Goal: Check status: Check status

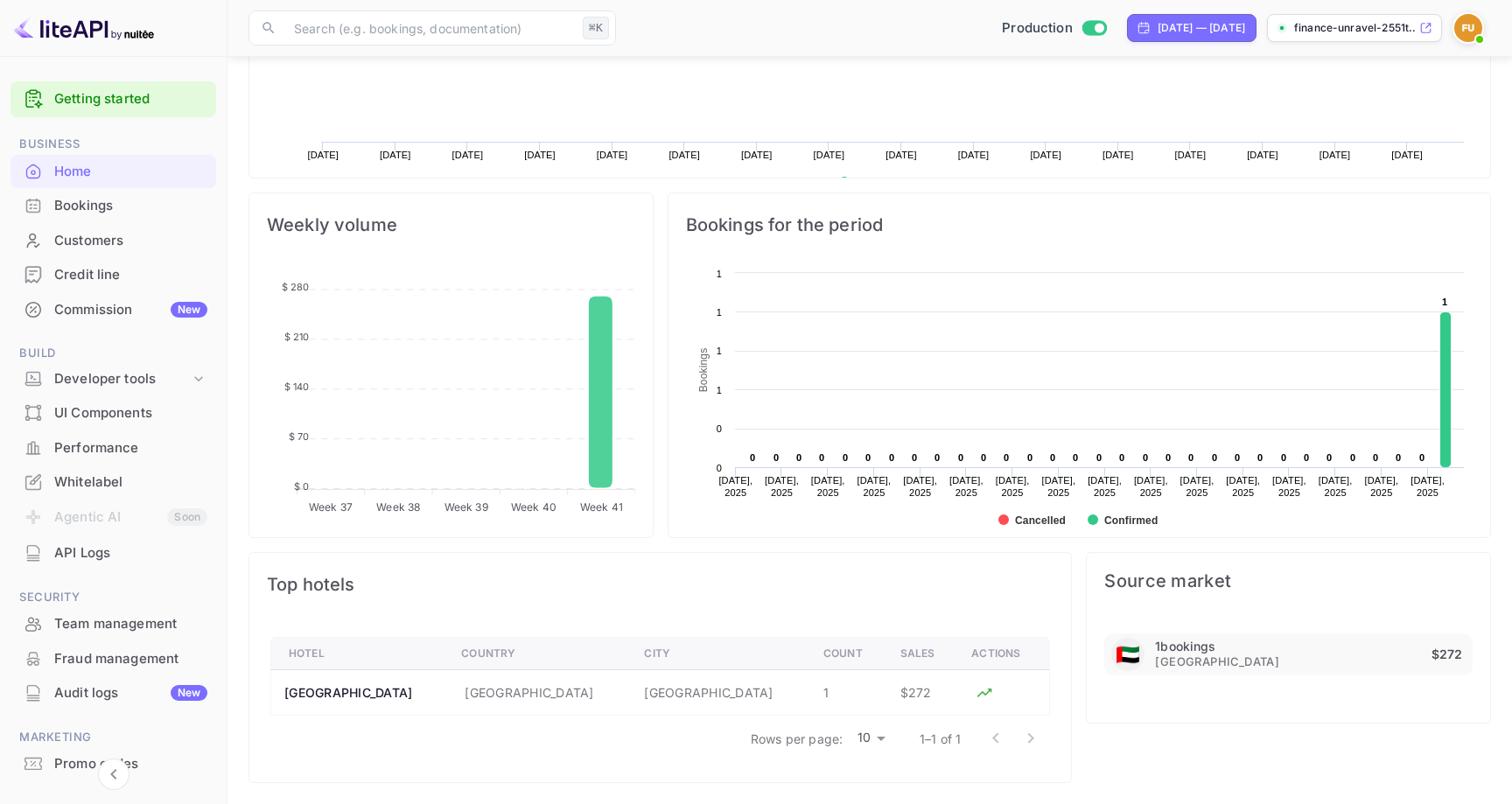
scroll to position [284, 403]
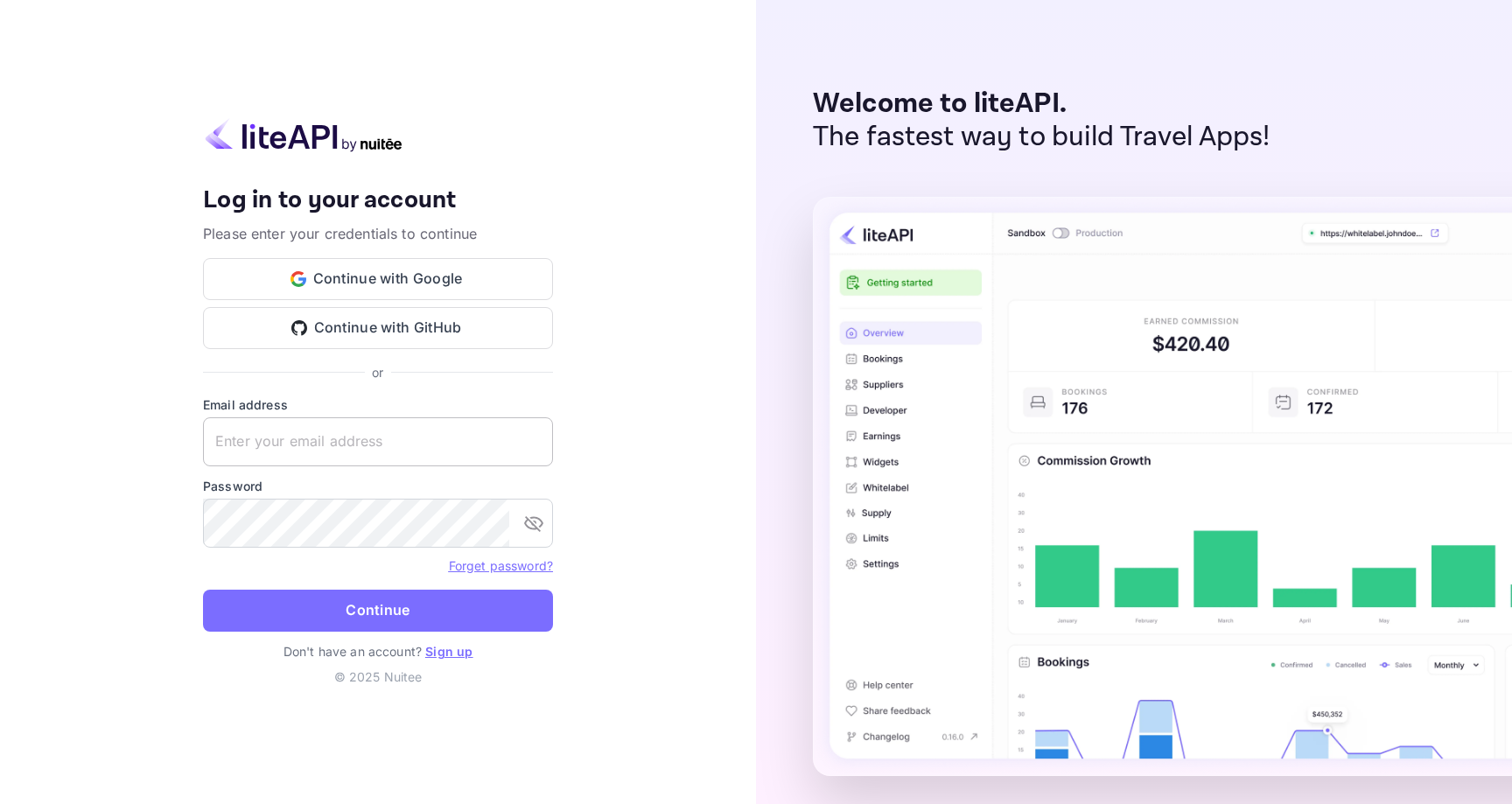
click at [375, 431] on input "text" at bounding box center [378, 441] width 350 height 49
click at [403, 440] on input "text" at bounding box center [378, 441] width 350 height 49
type input "g"
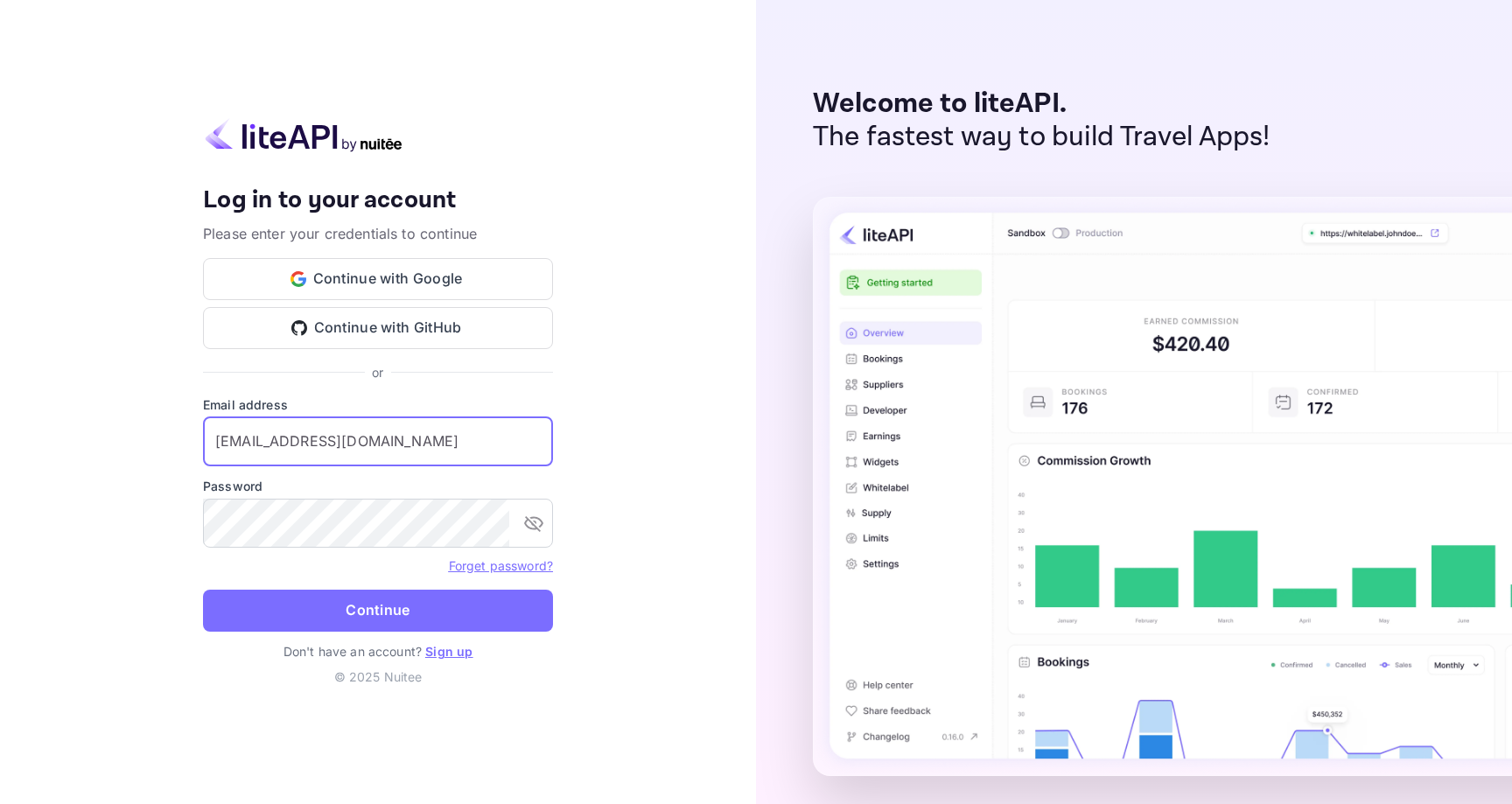
type input "finance@gounravel.com"
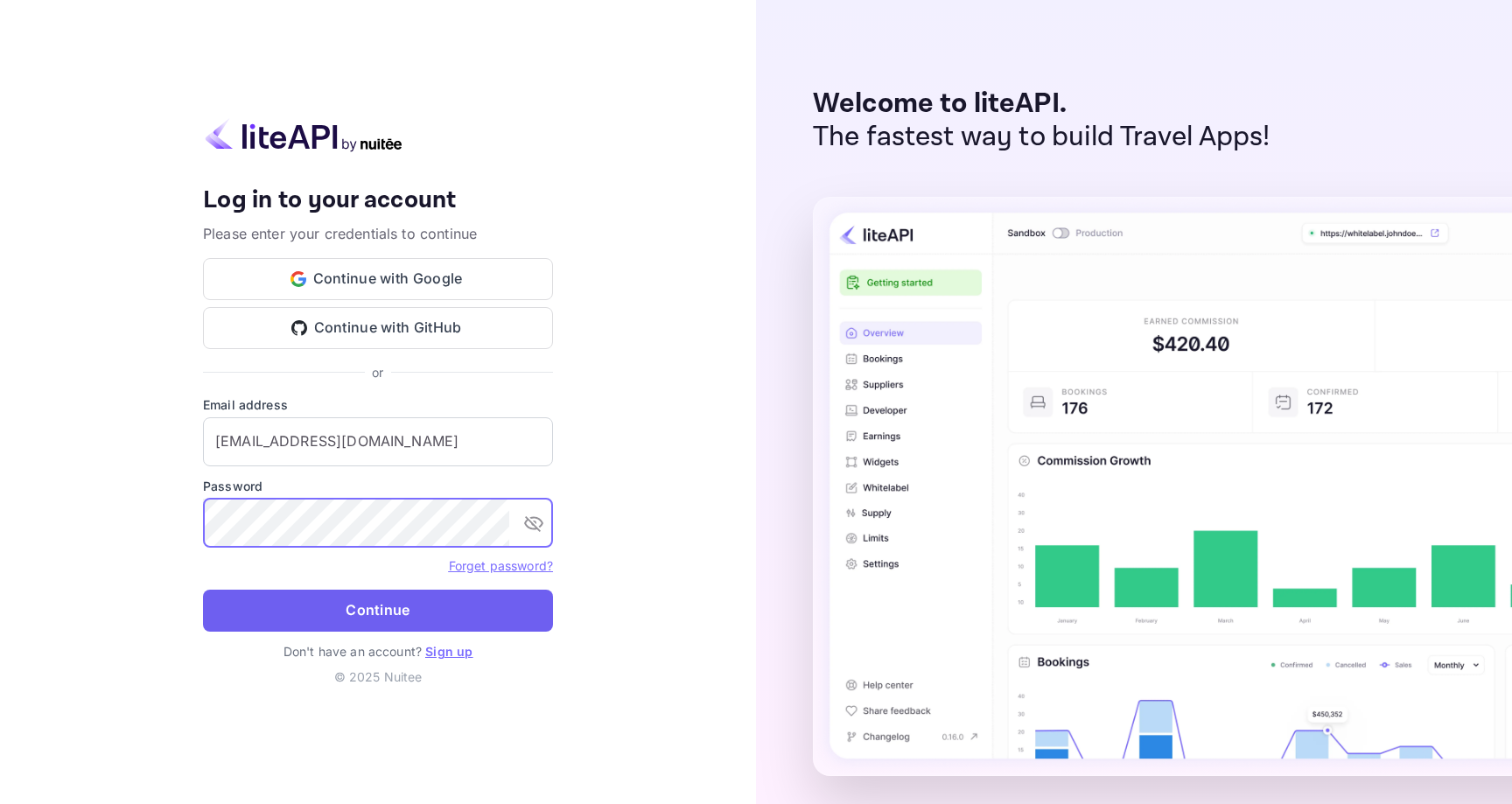
click at [354, 623] on button "Continue" at bounding box center [378, 611] width 350 height 42
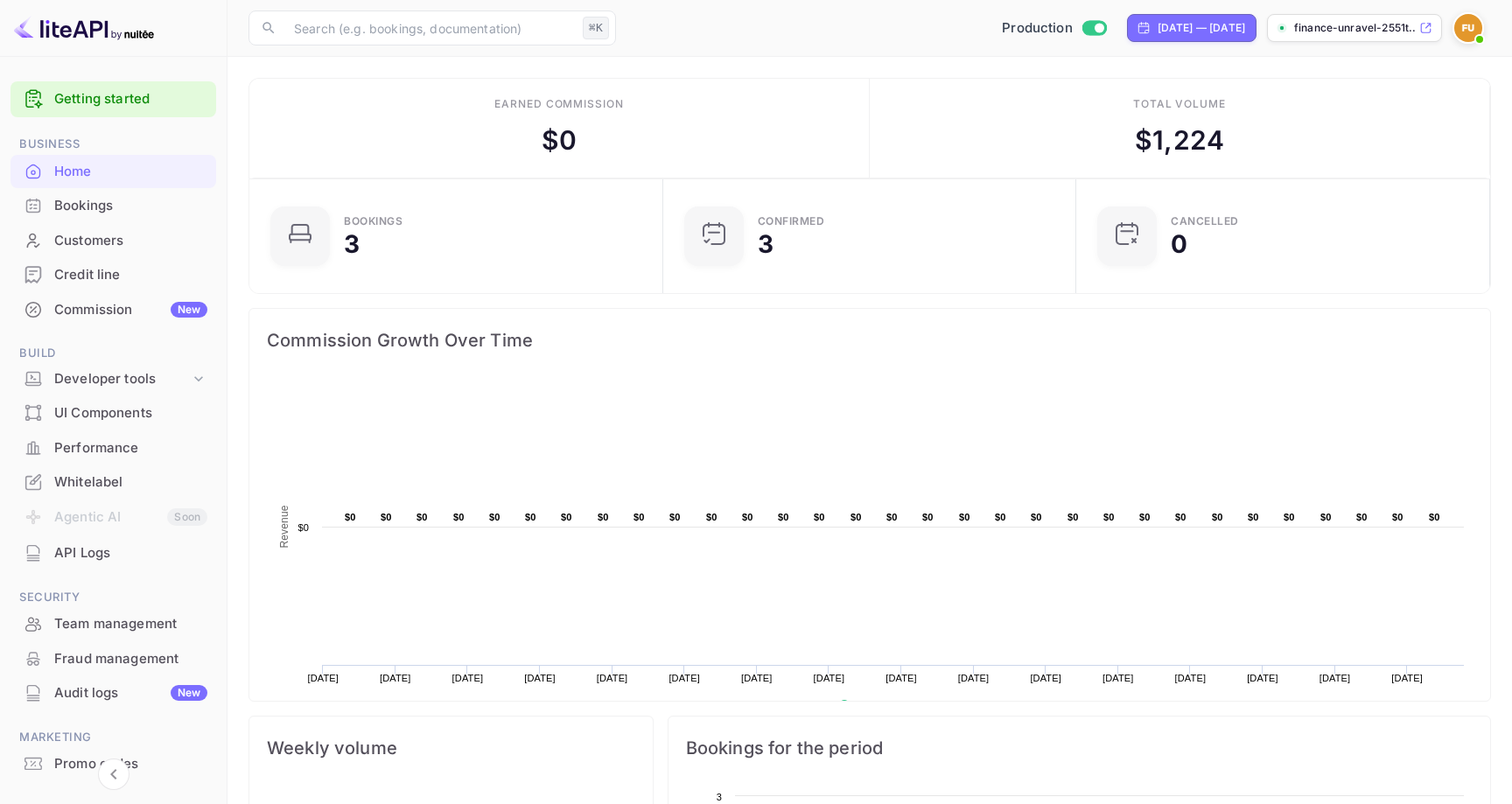
click at [110, 212] on div "Bookings" at bounding box center [130, 206] width 153 height 20
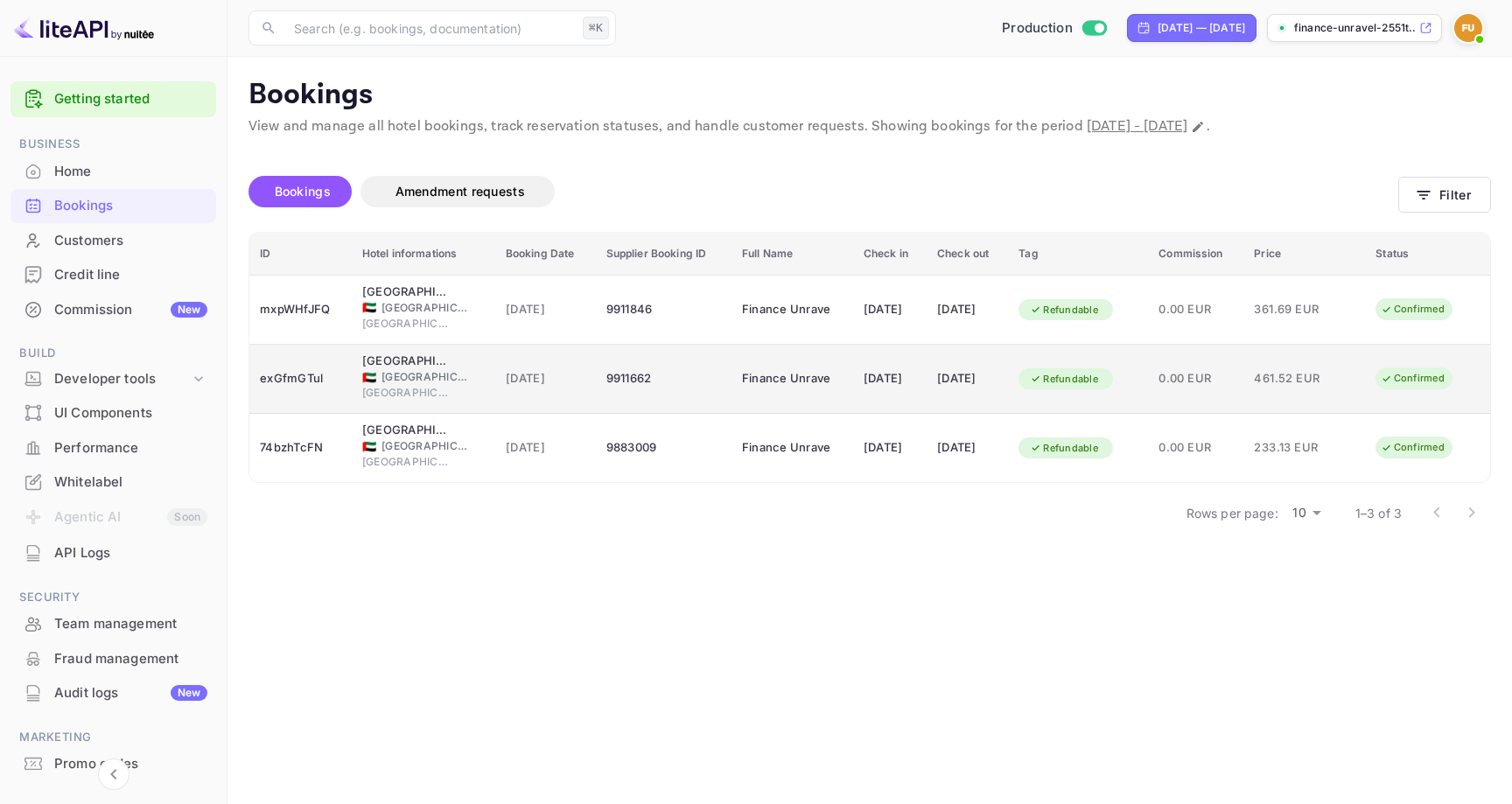
click at [1339, 380] on span "461.52 EUR" at bounding box center [1297, 379] width 87 height 19
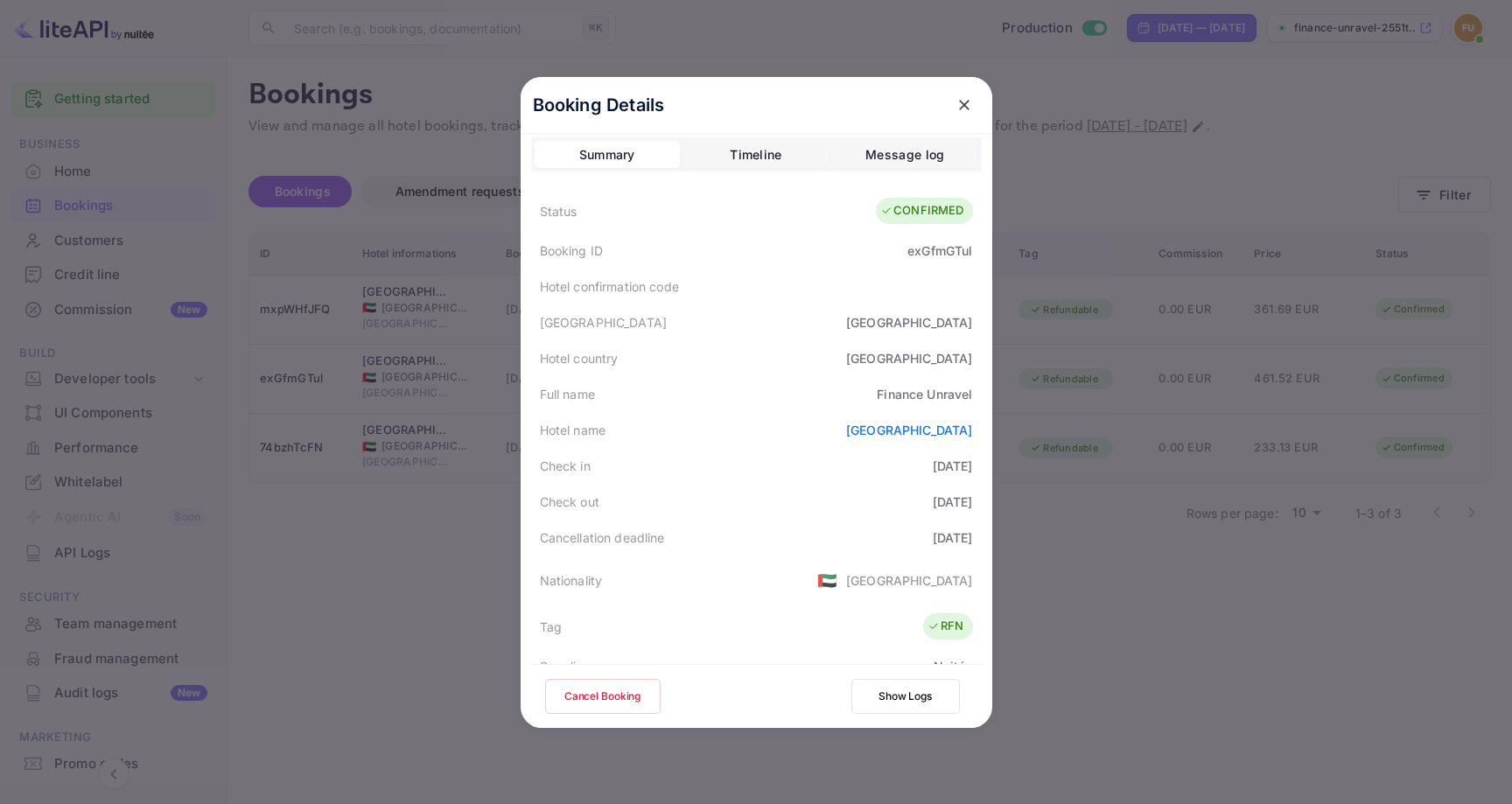
scroll to position [9, 0]
click at [761, 146] on div "Timeline" at bounding box center [756, 153] width 51 height 21
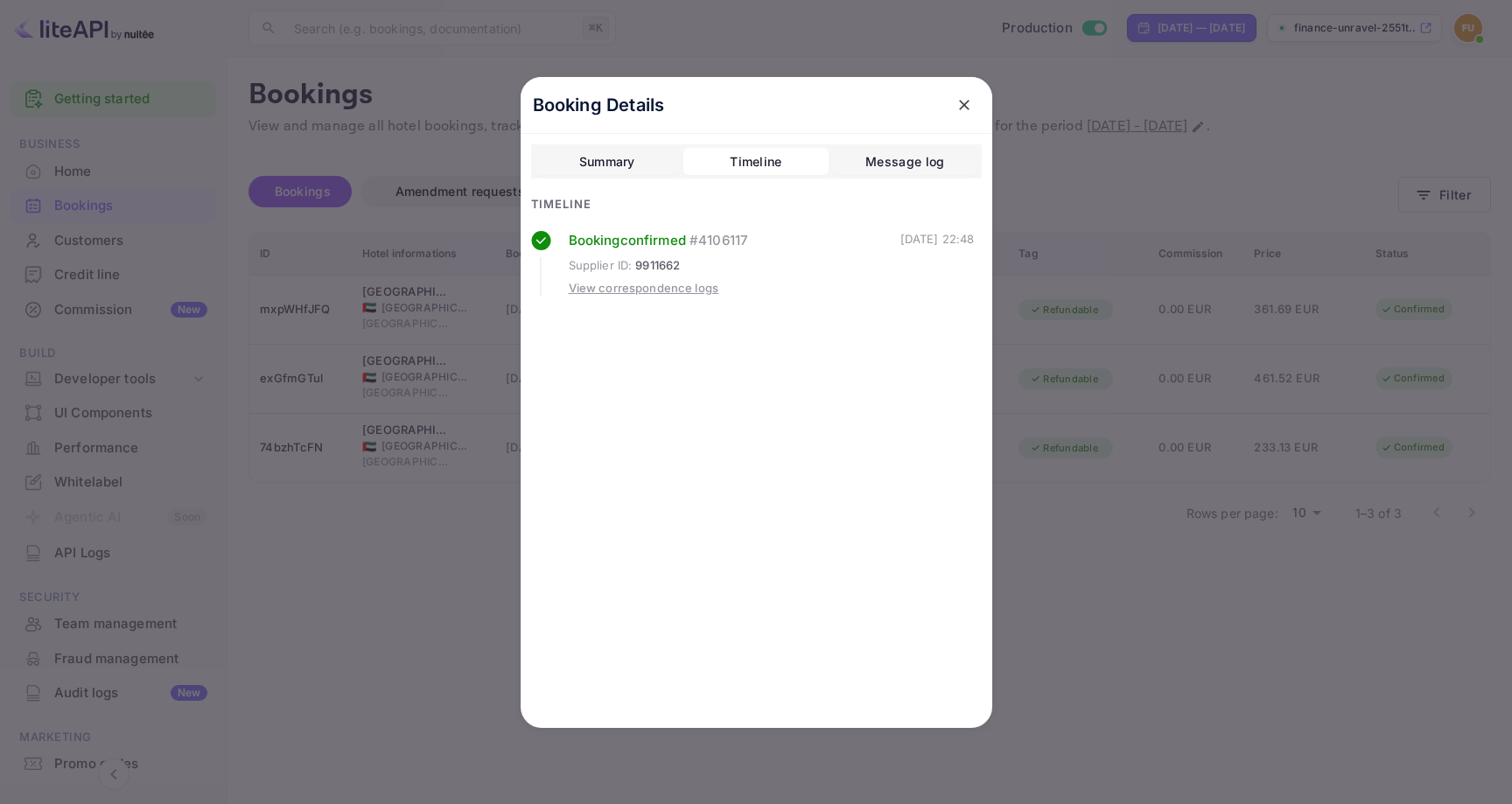
click at [600, 162] on div "Summary" at bounding box center [607, 161] width 56 height 21
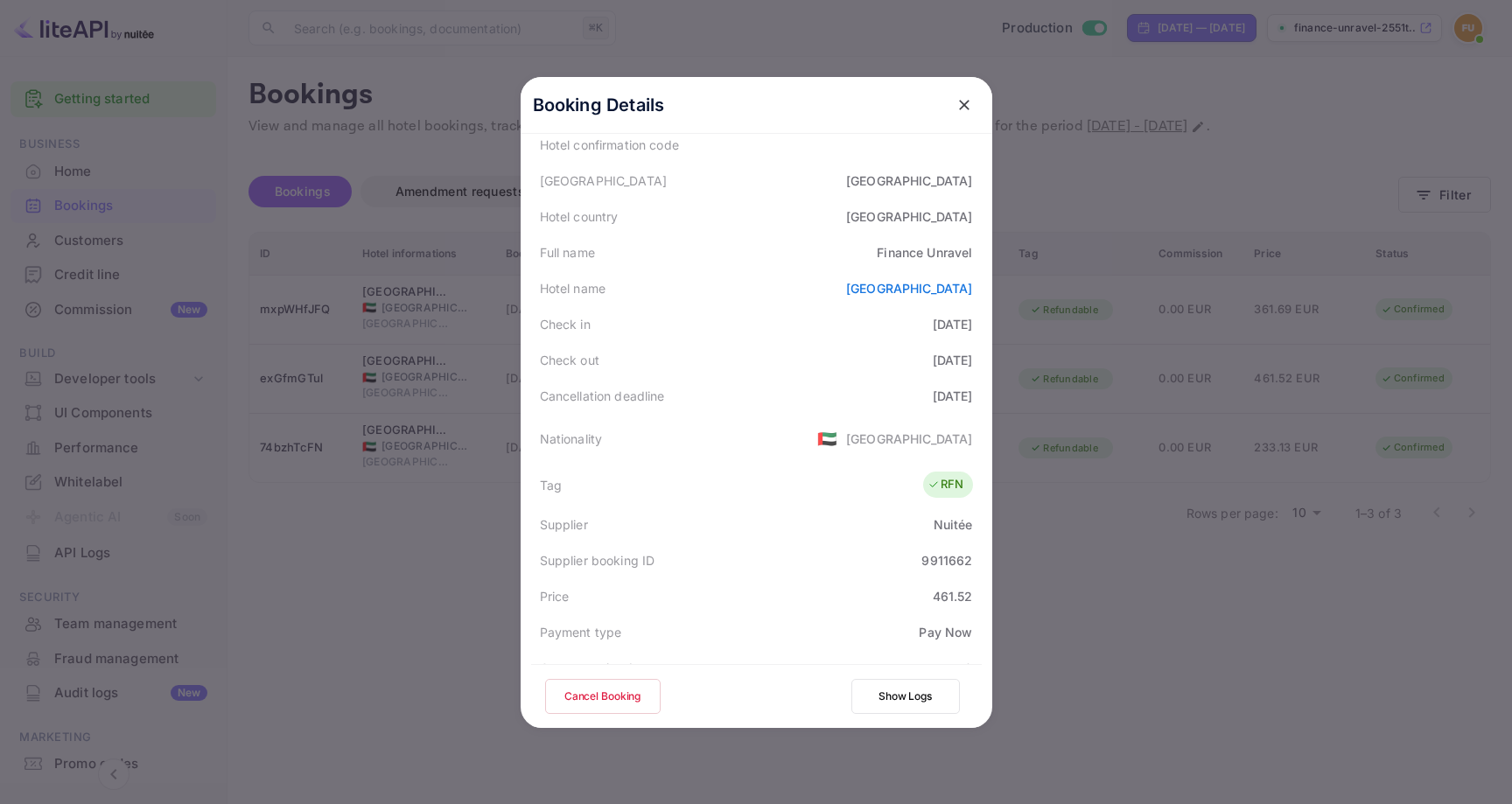
scroll to position [155, 0]
click at [955, 107] on icon "close" at bounding box center [964, 105] width 17 height 17
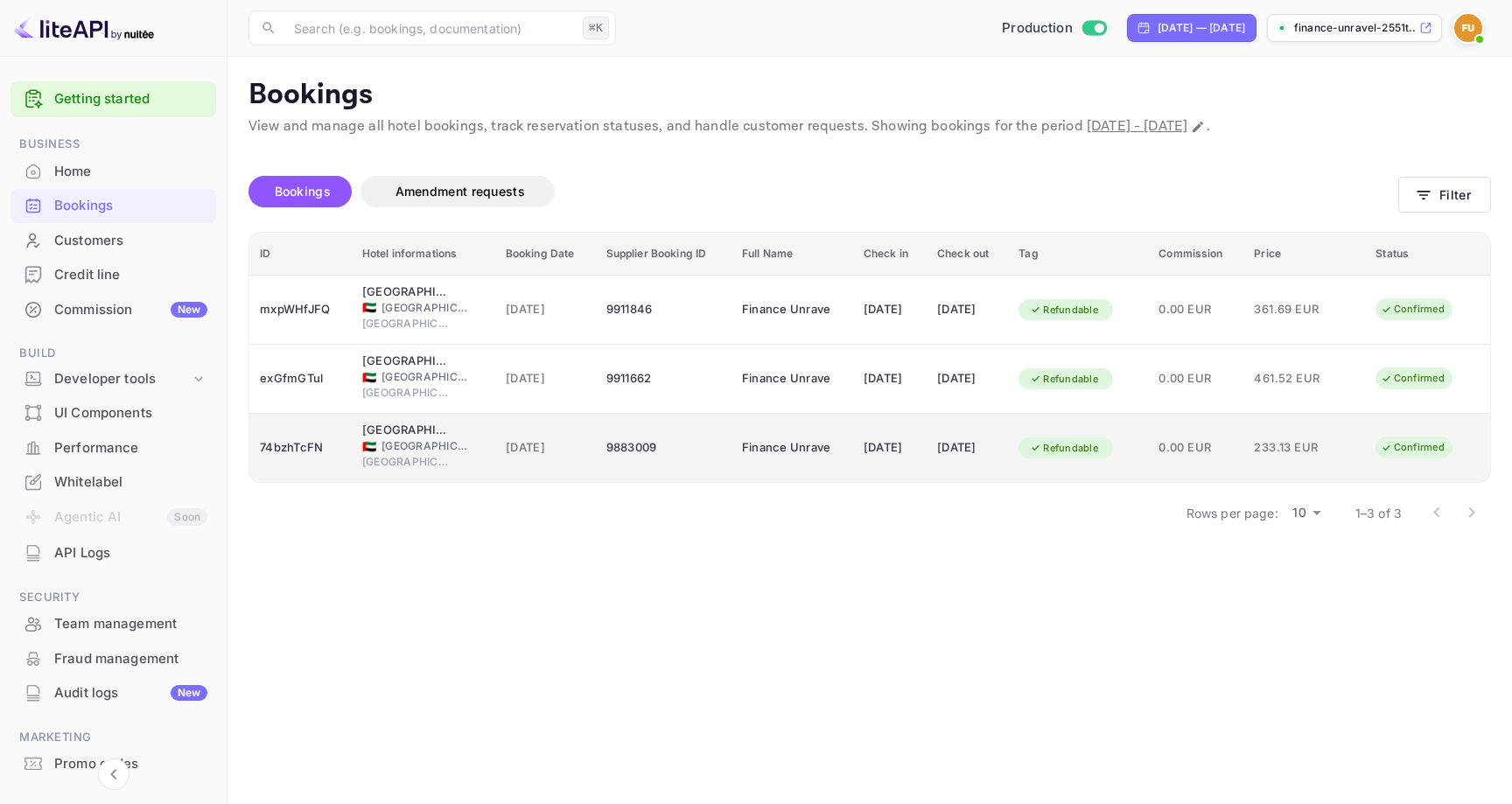
click at [506, 447] on span "09 Oct 2025" at bounding box center [546, 447] width 80 height 19
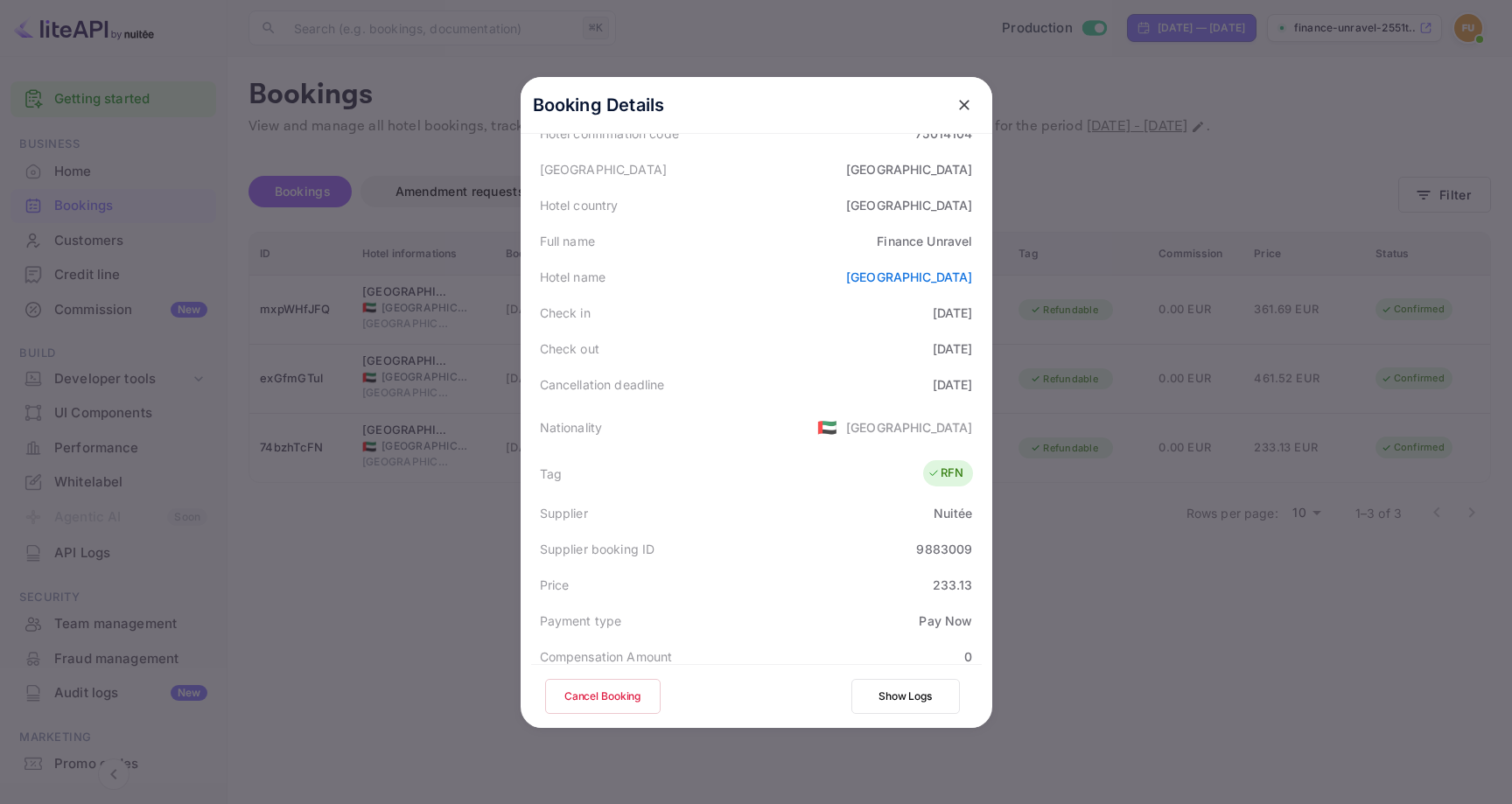
scroll to position [0, 0]
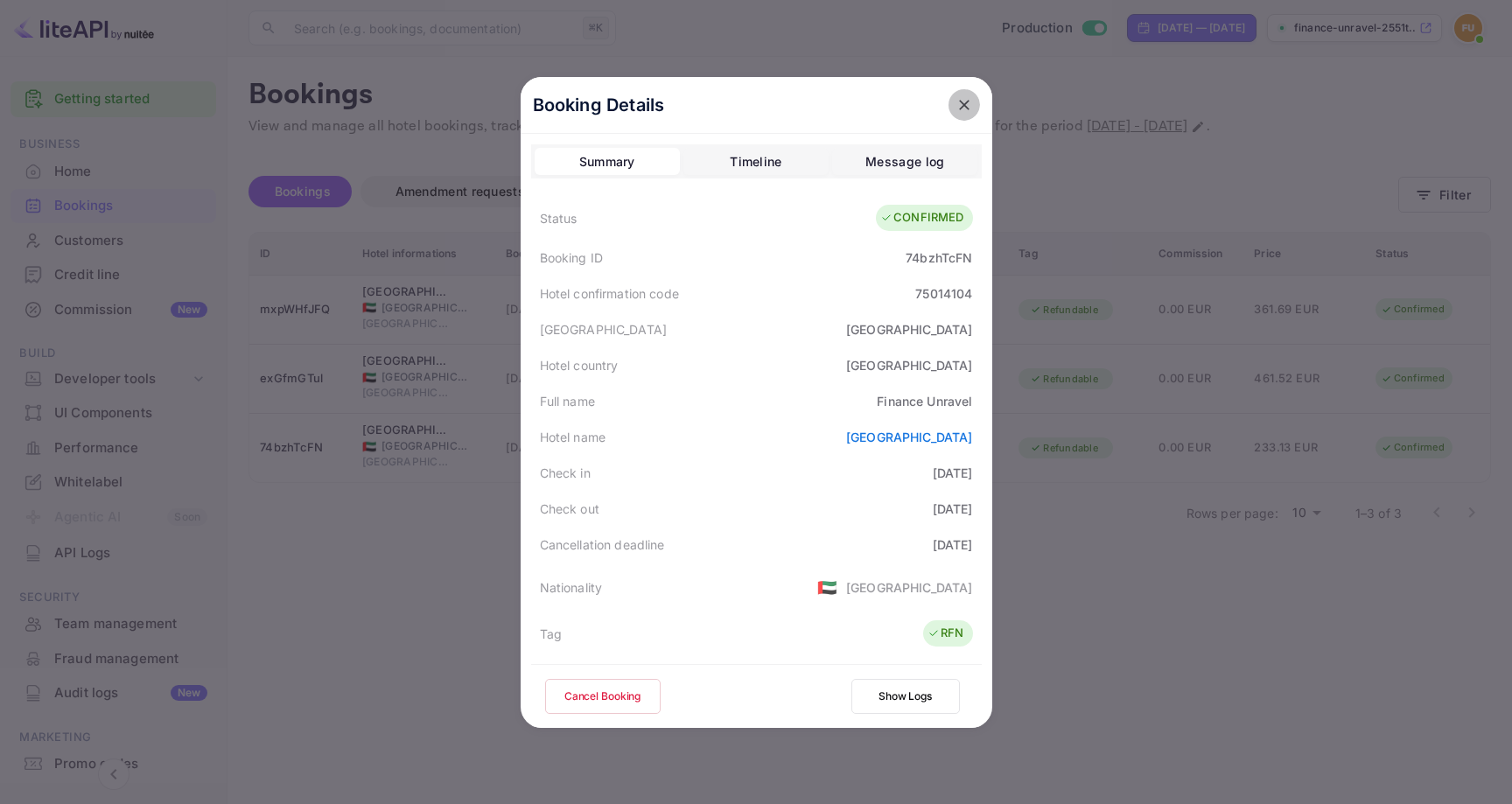
click at [960, 107] on icon "close" at bounding box center [964, 105] width 10 height 10
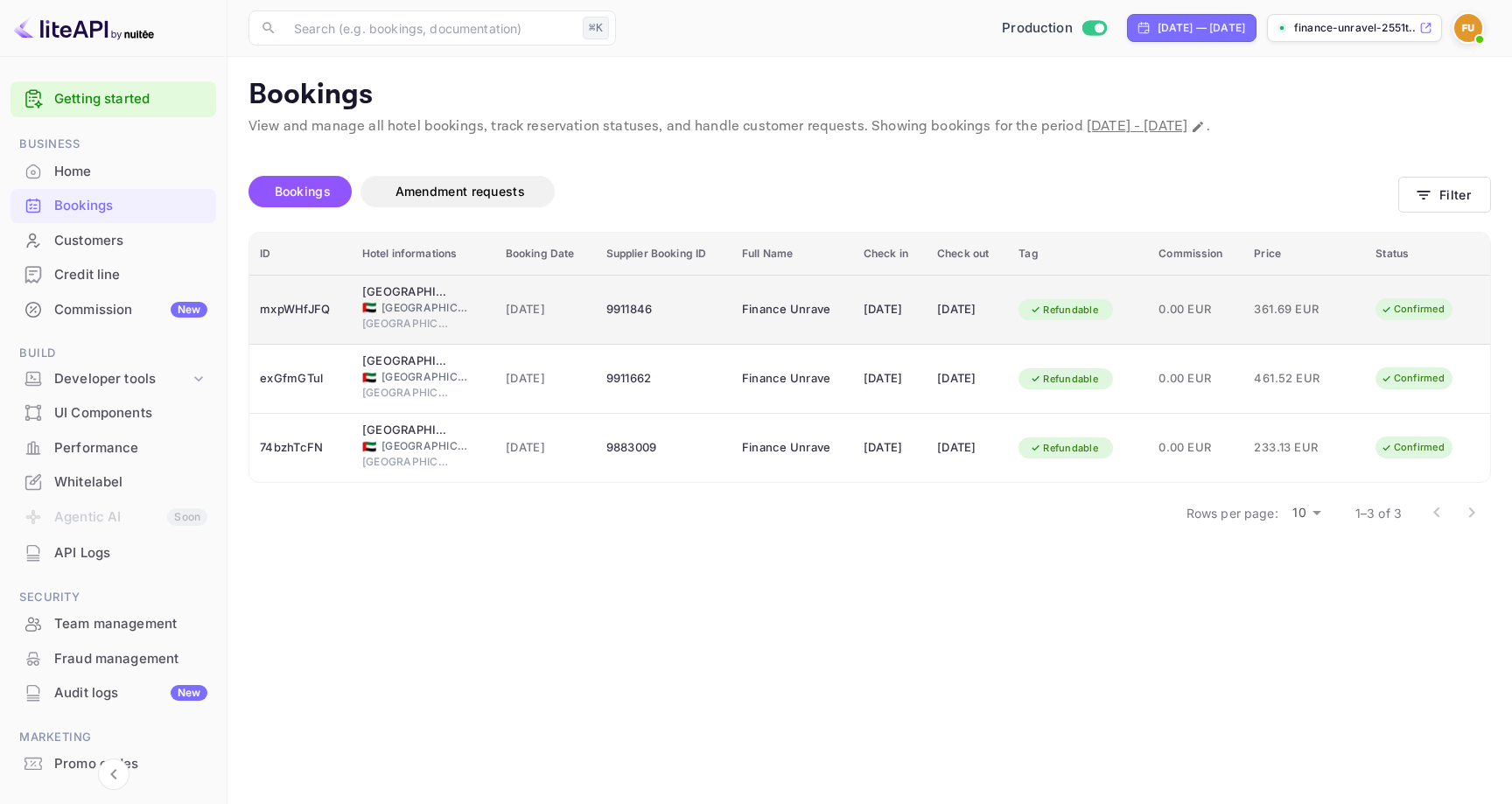
click at [616, 310] on div "9911846" at bounding box center [663, 310] width 115 height 28
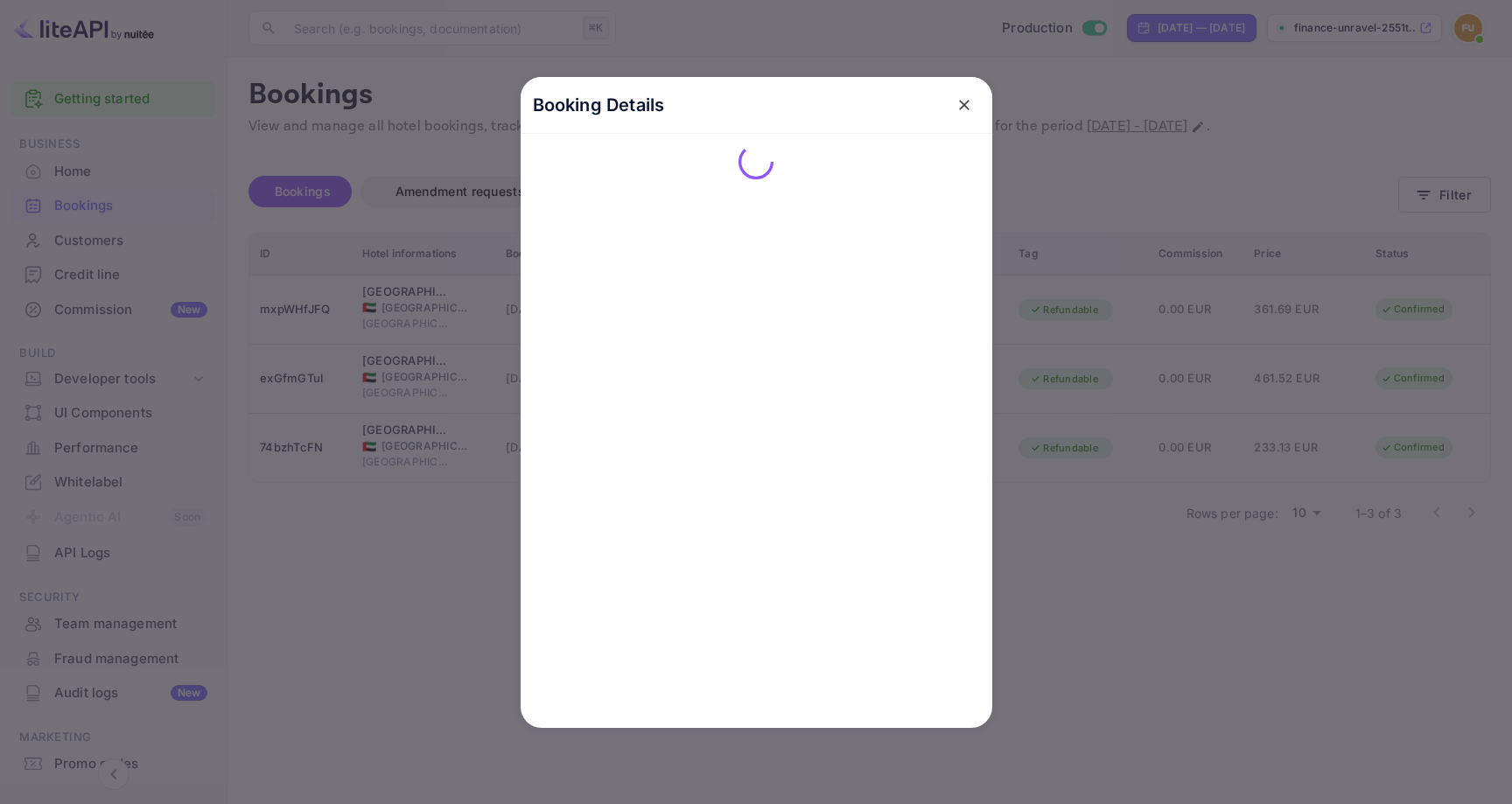
click at [963, 102] on icon "close" at bounding box center [964, 105] width 17 height 17
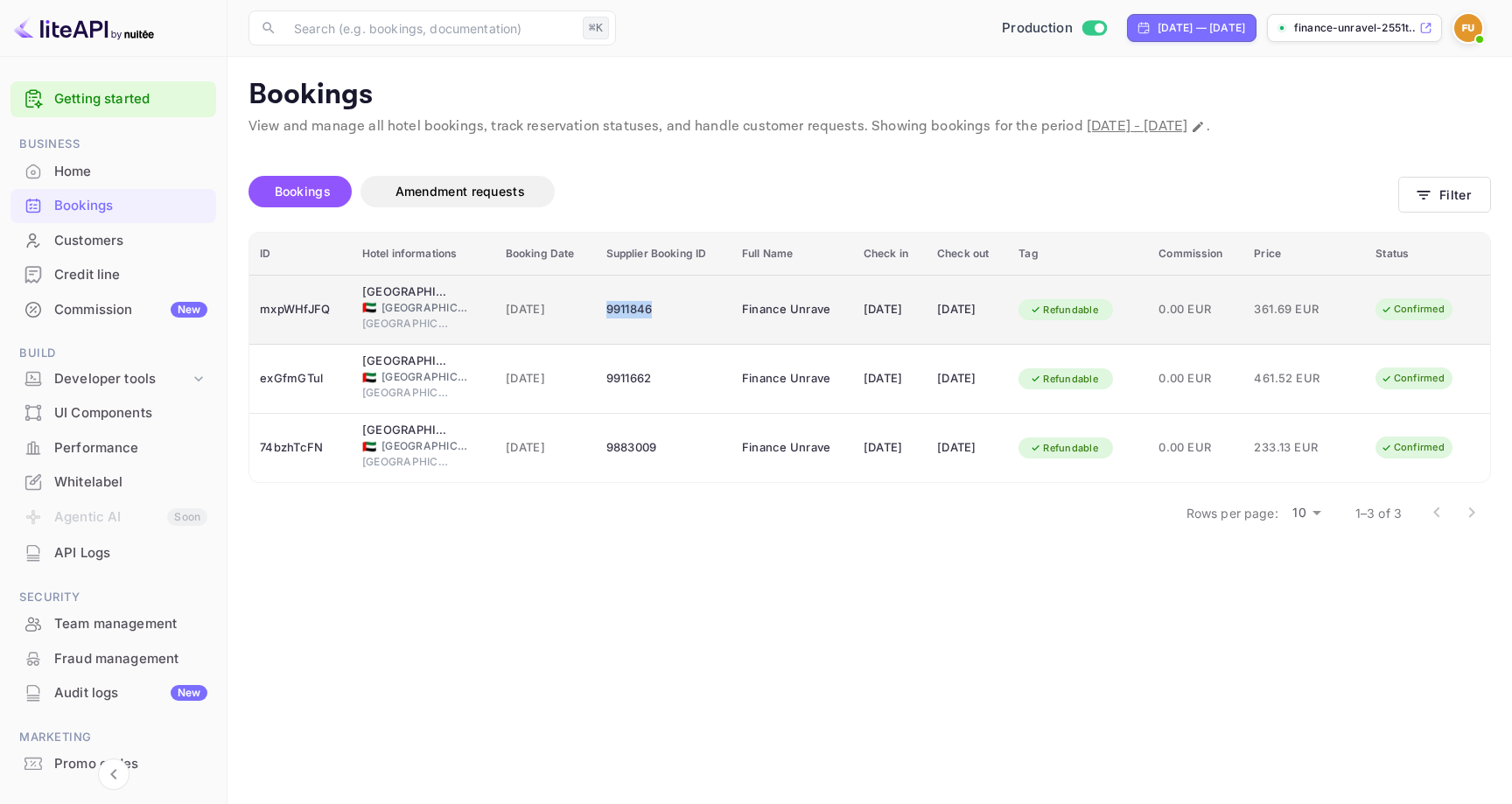
drag, startPoint x: 642, startPoint y: 306, endPoint x: 585, endPoint y: 305, distance: 57.0
click at [596, 305] on td "9911846" at bounding box center [664, 310] width 136 height 70
copy div "9911846"
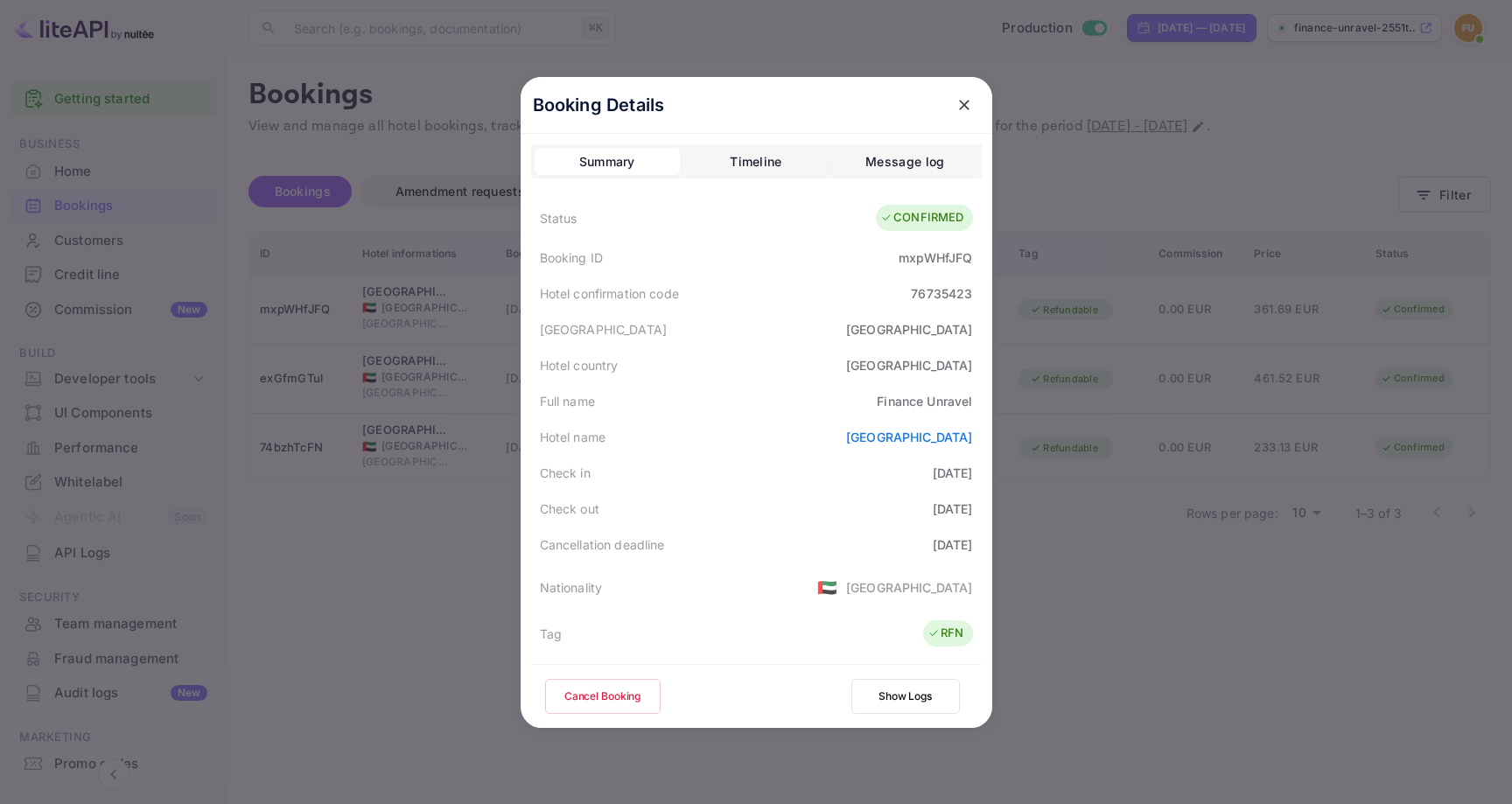
click at [967, 105] on icon "close" at bounding box center [964, 105] width 17 height 17
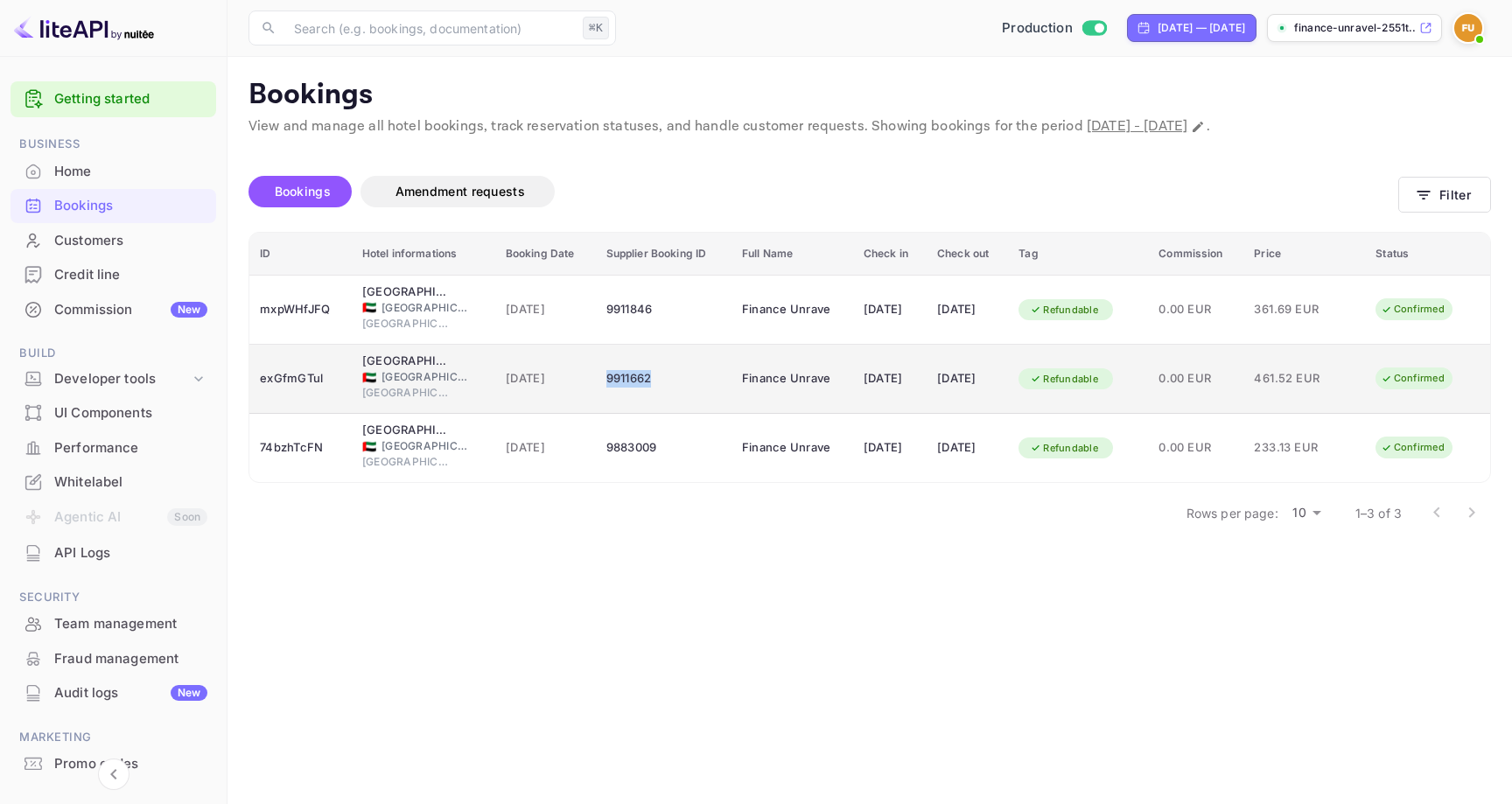
drag, startPoint x: 642, startPoint y: 380, endPoint x: 590, endPoint y: 378, distance: 52.0
click at [596, 378] on td "9911662" at bounding box center [664, 379] width 136 height 69
copy div "9911662"
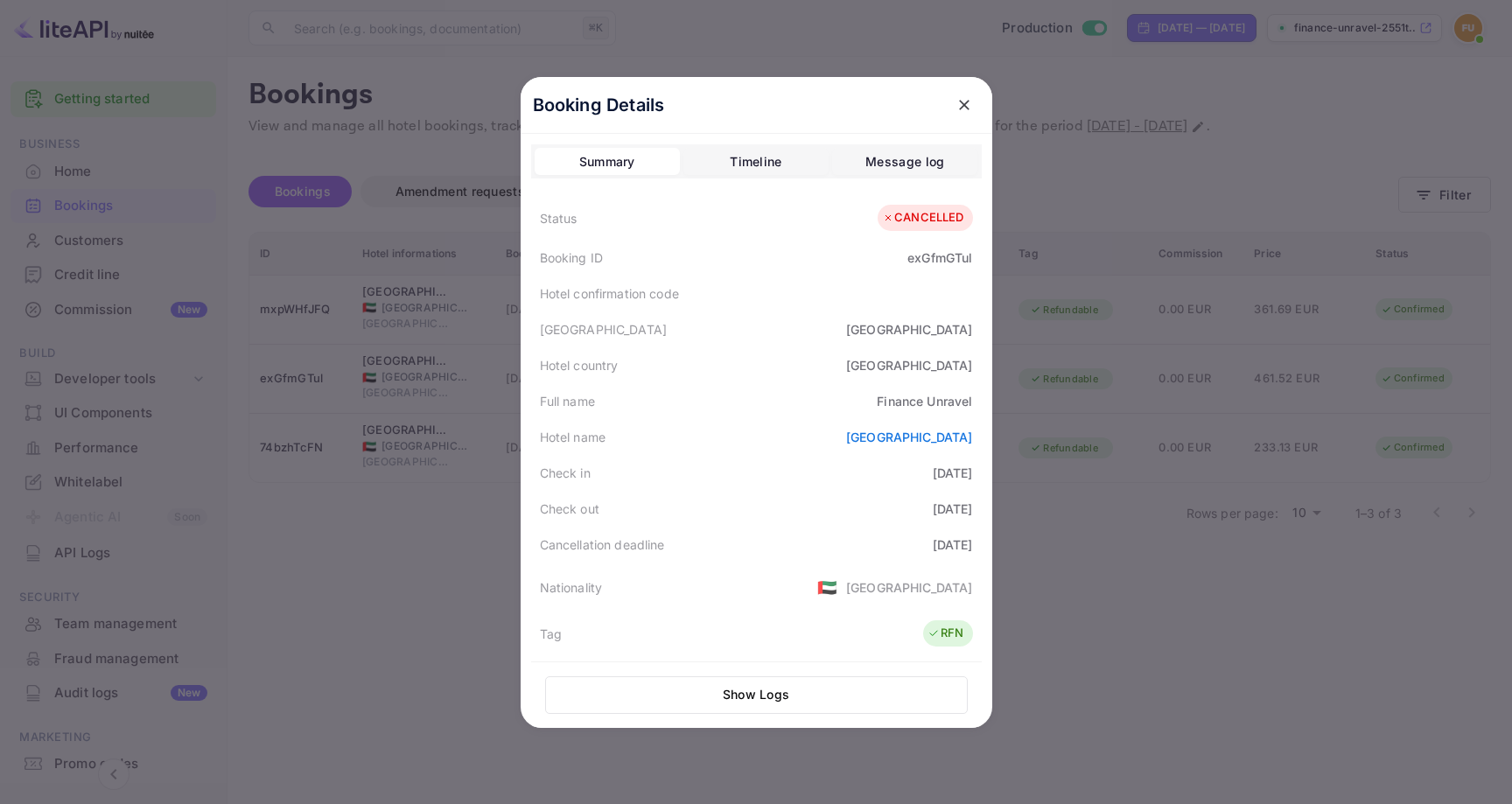
click at [970, 96] on icon "close" at bounding box center [964, 105] width 17 height 17
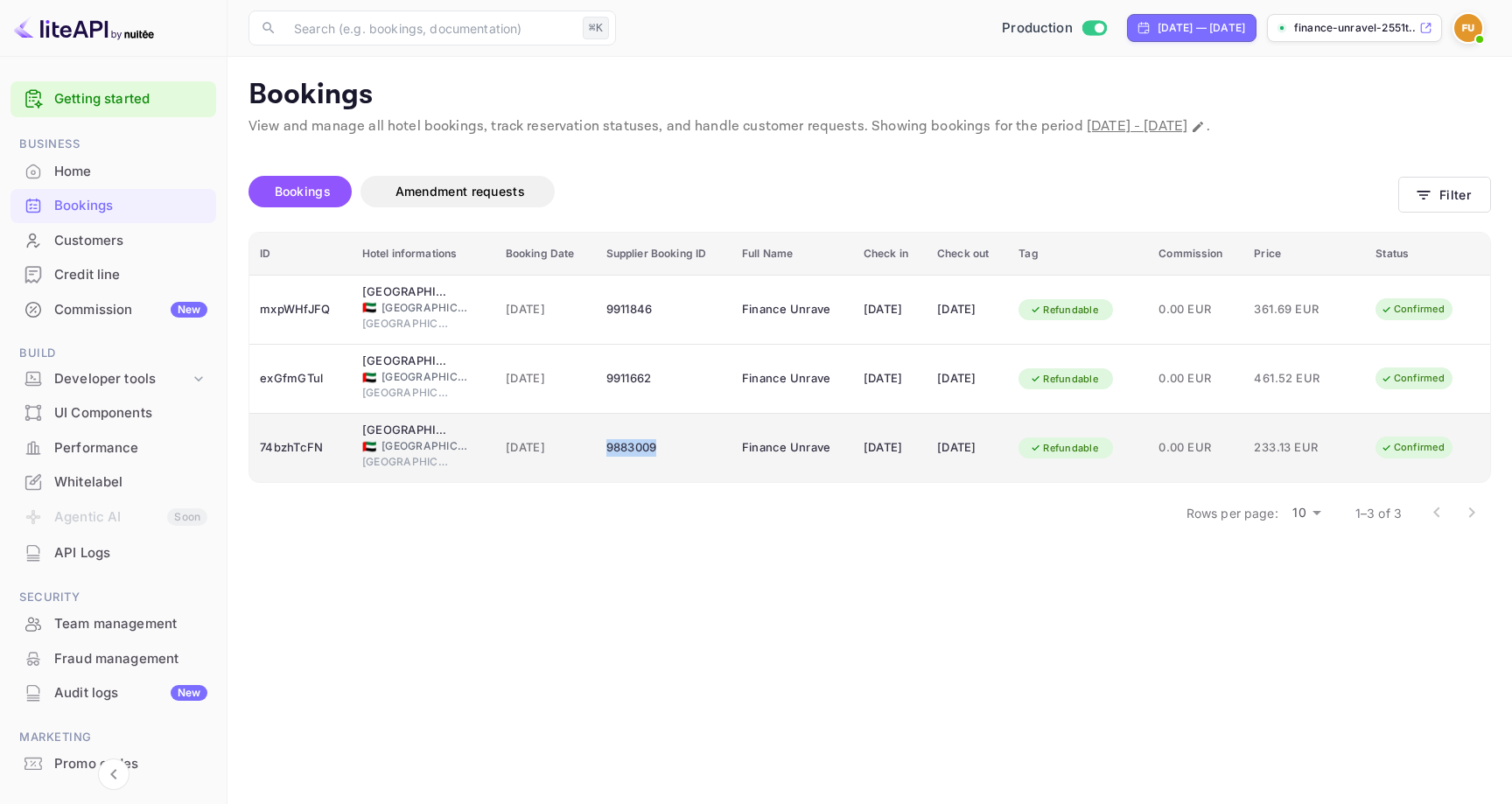
copy div "9883009"
drag, startPoint x: 649, startPoint y: 448, endPoint x: 595, endPoint y: 448, distance: 54.0
click at [606, 448] on div "9883009" at bounding box center [663, 447] width 115 height 28
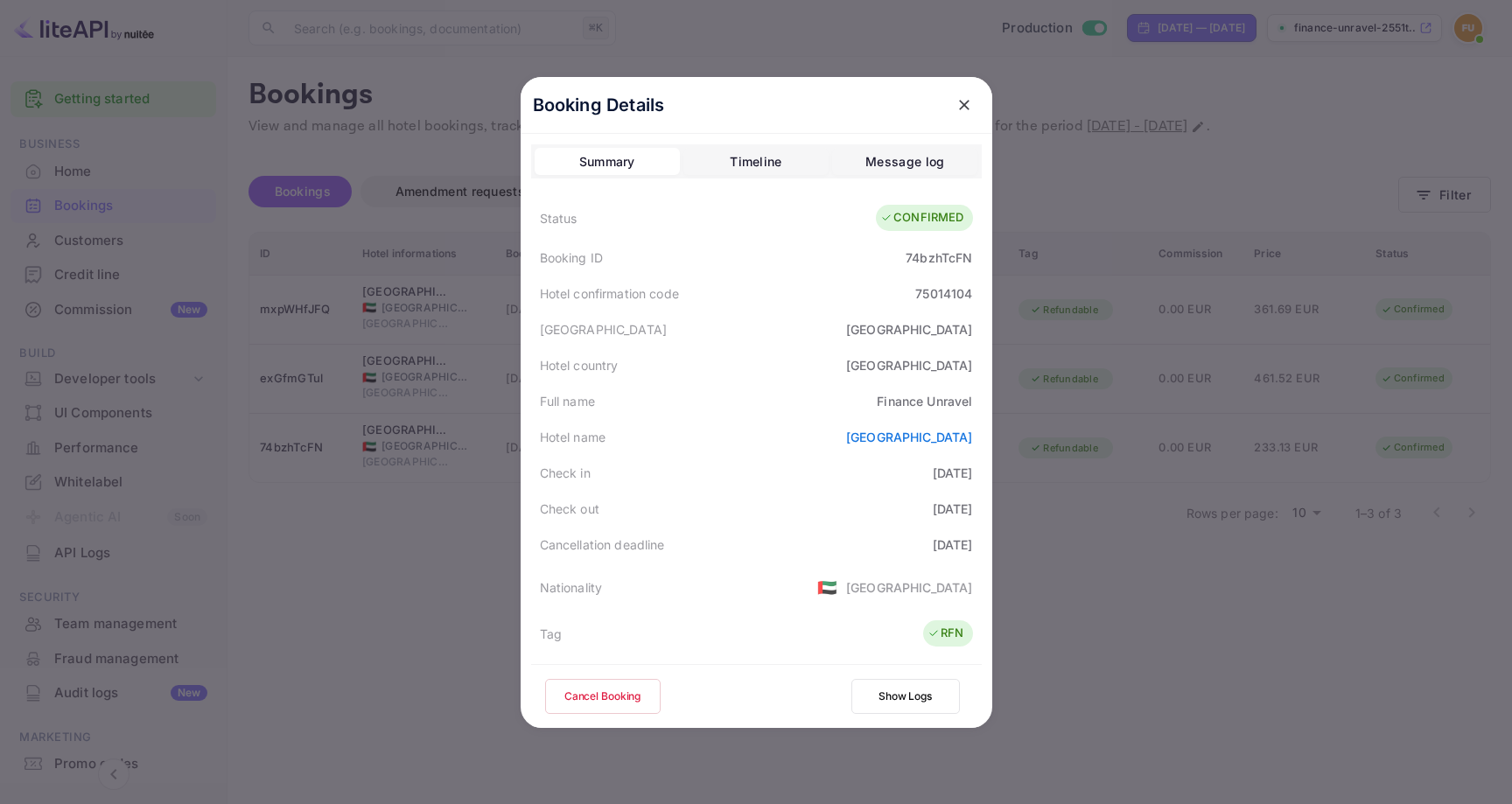
click at [968, 105] on icon "close" at bounding box center [964, 105] width 17 height 17
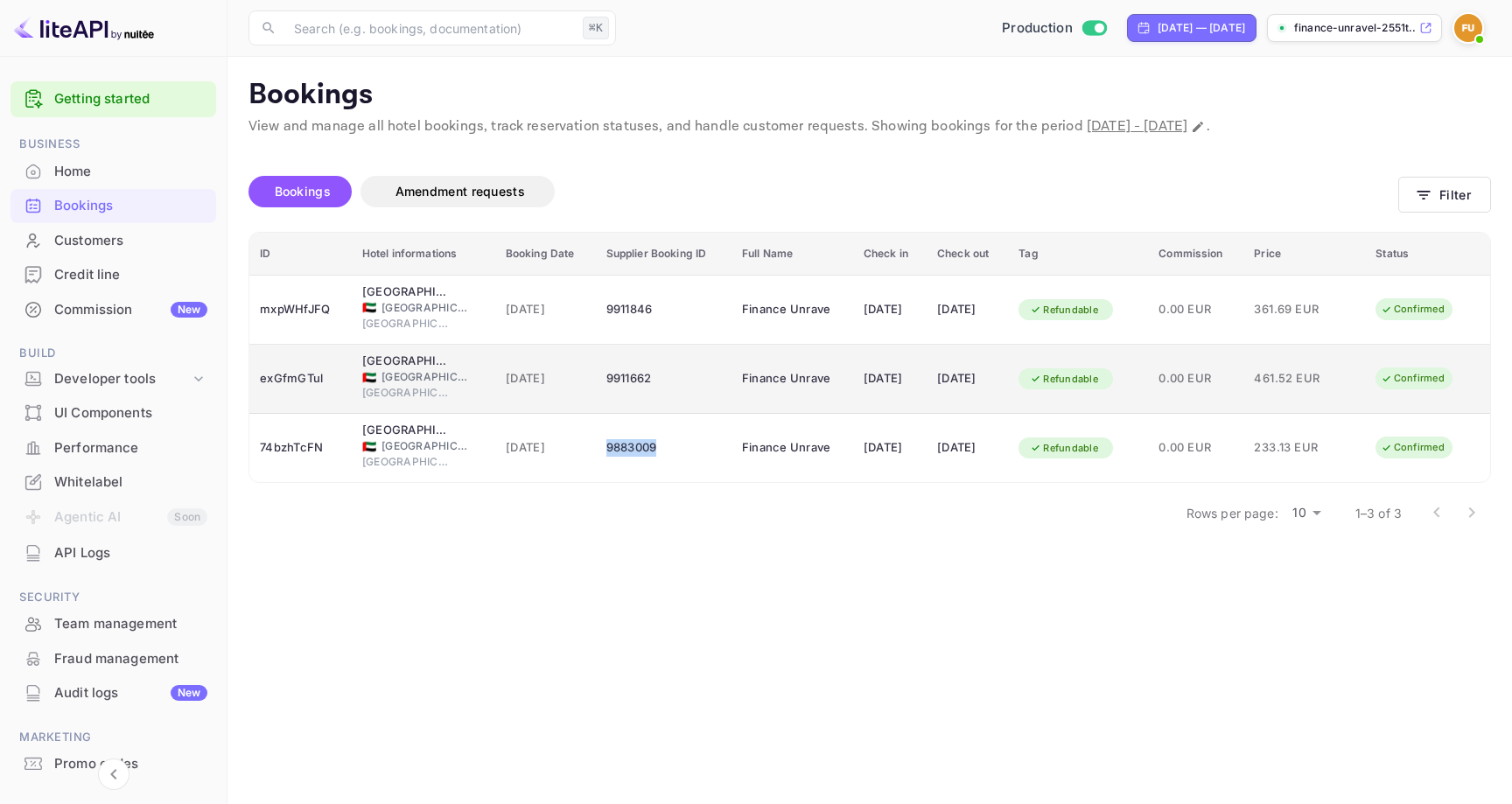
click at [675, 389] on div "9911662" at bounding box center [663, 379] width 115 height 28
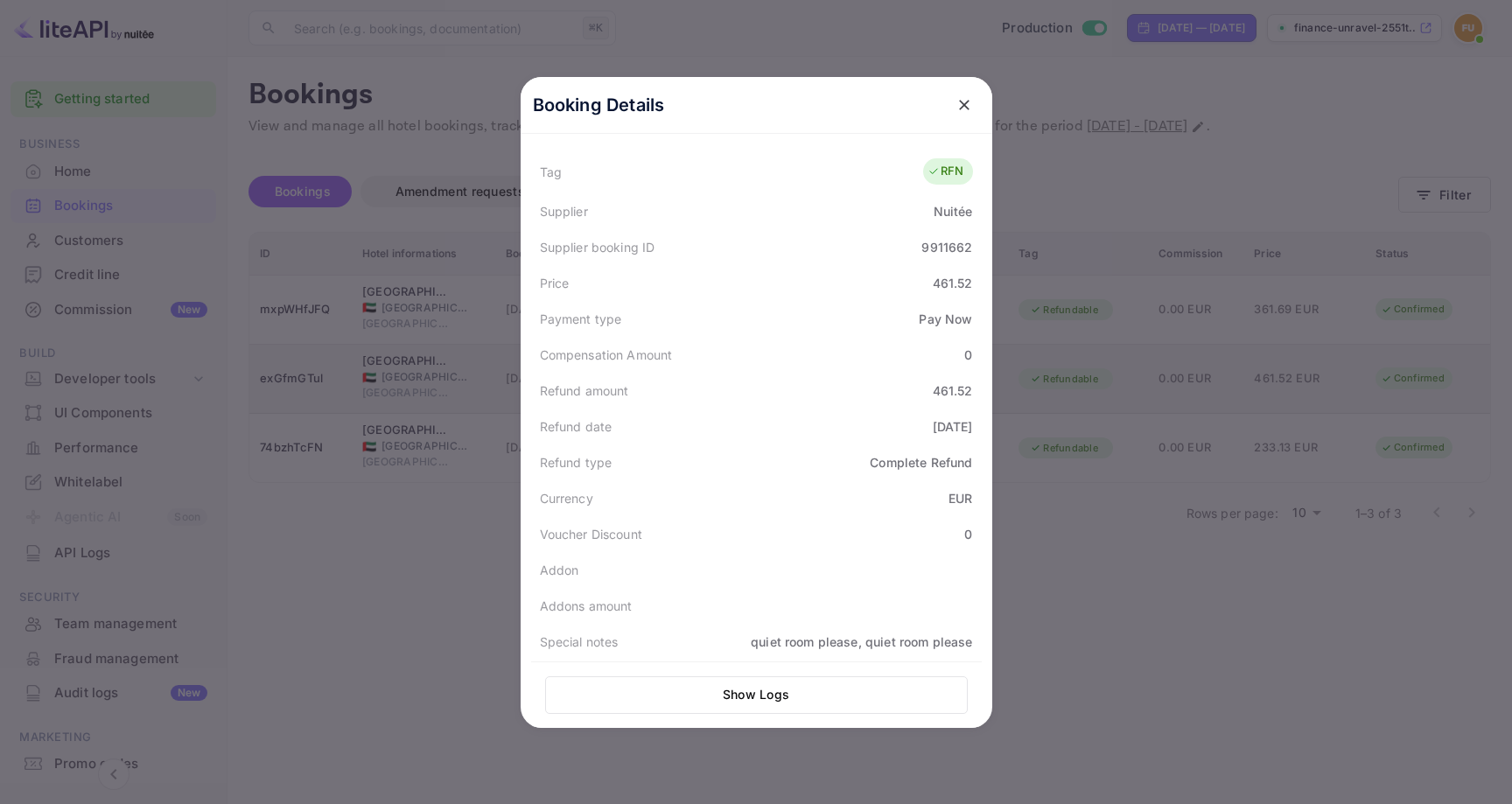
scroll to position [468, 0]
click at [745, 689] on button "Show Logs" at bounding box center [756, 695] width 423 height 38
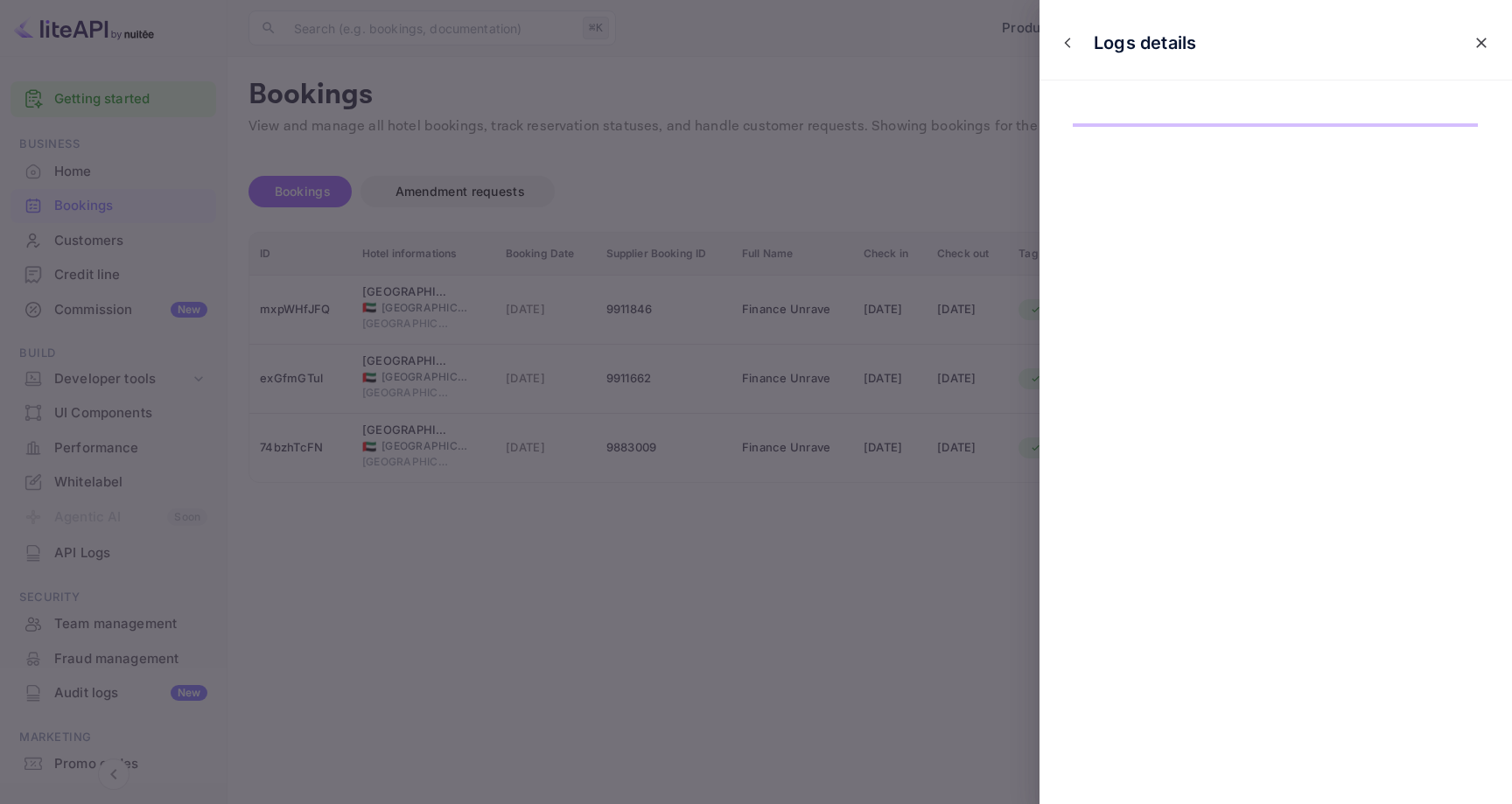
scroll to position [0, 0]
click at [1484, 48] on icon "close" at bounding box center [1481, 42] width 17 height 17
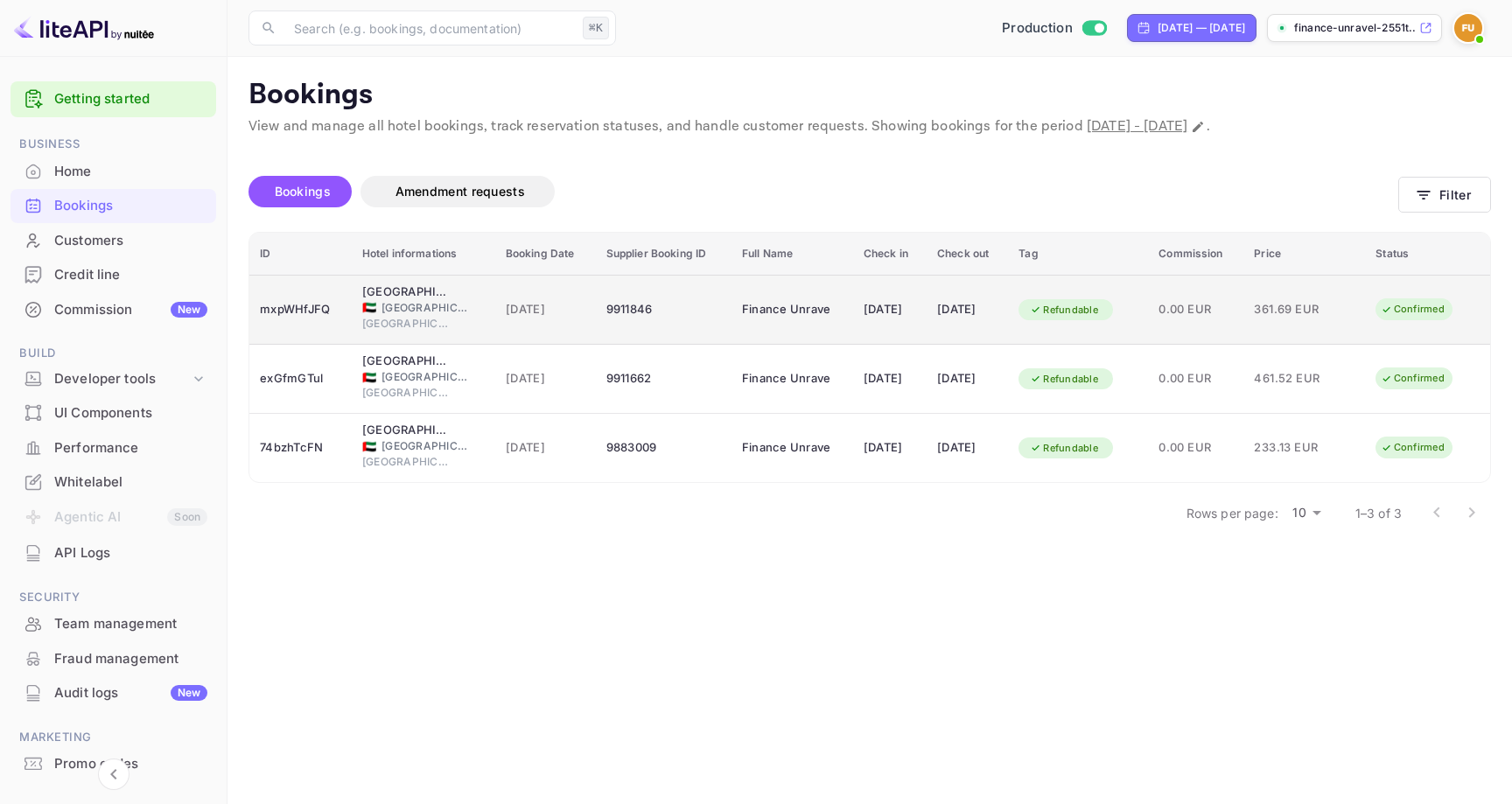
click at [710, 325] on td "9911846" at bounding box center [664, 310] width 136 height 70
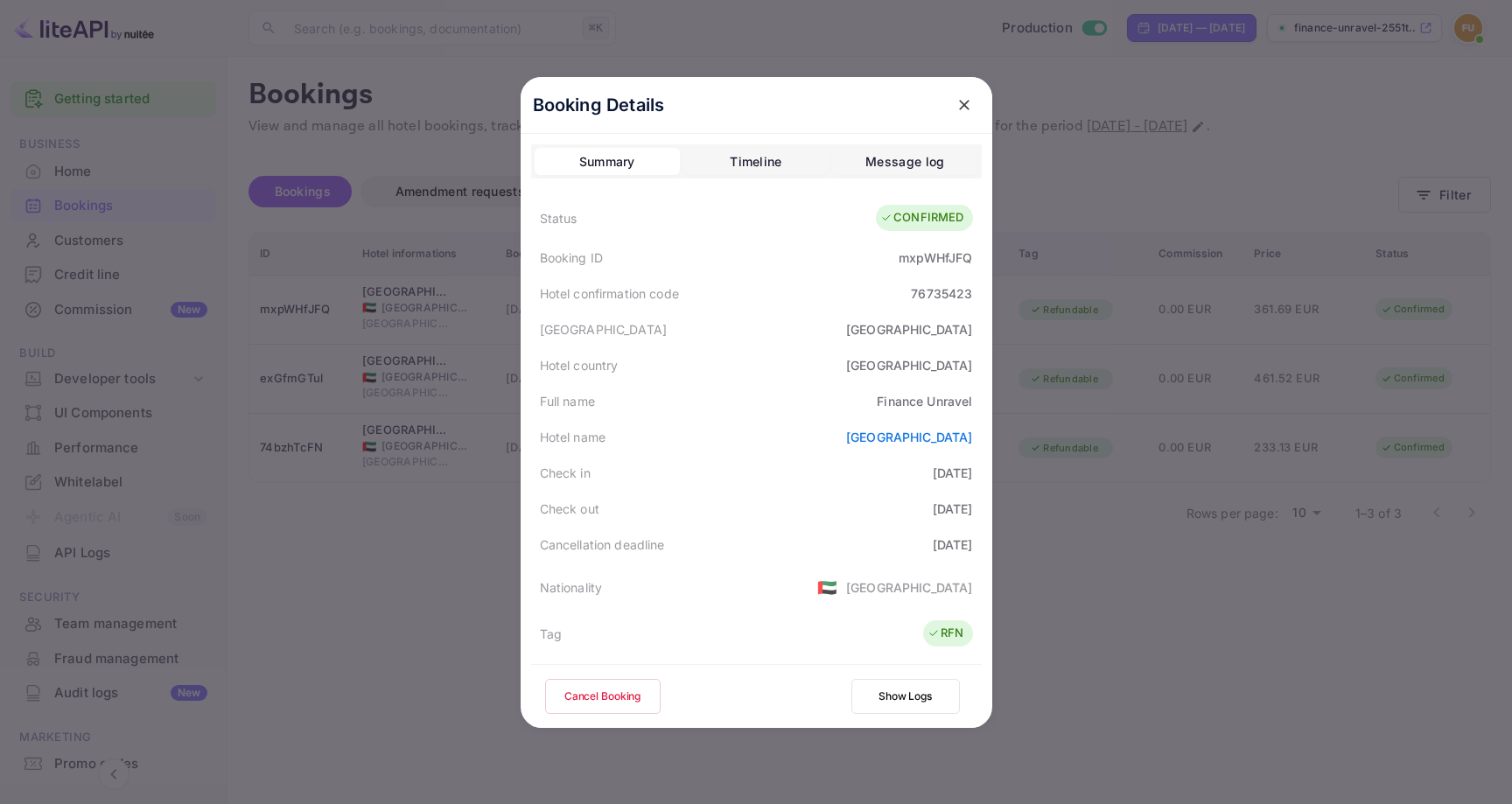
click at [756, 167] on div "Timeline" at bounding box center [756, 161] width 51 height 21
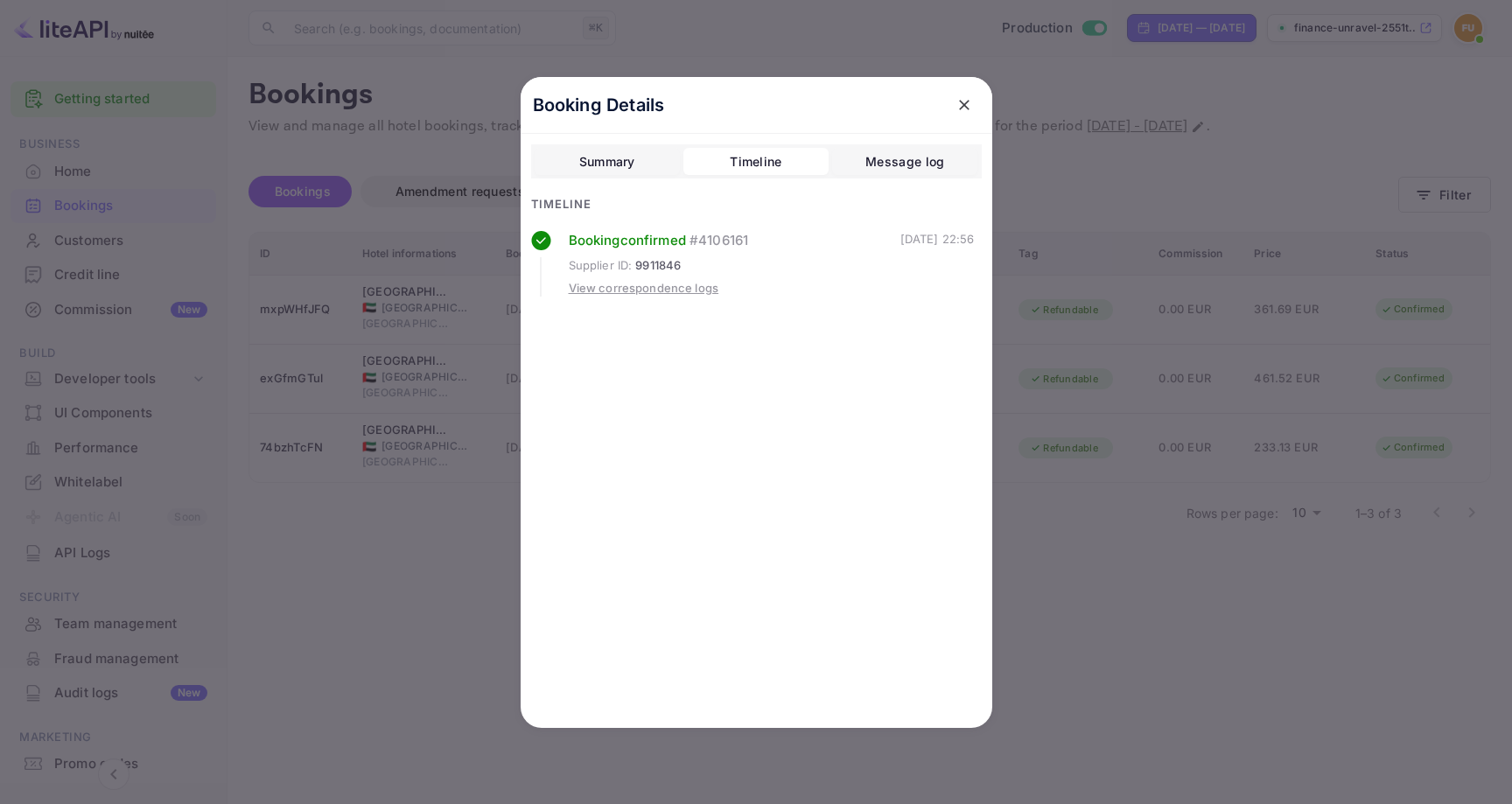
click at [680, 292] on div "View correspondence logs" at bounding box center [644, 288] width 150 height 17
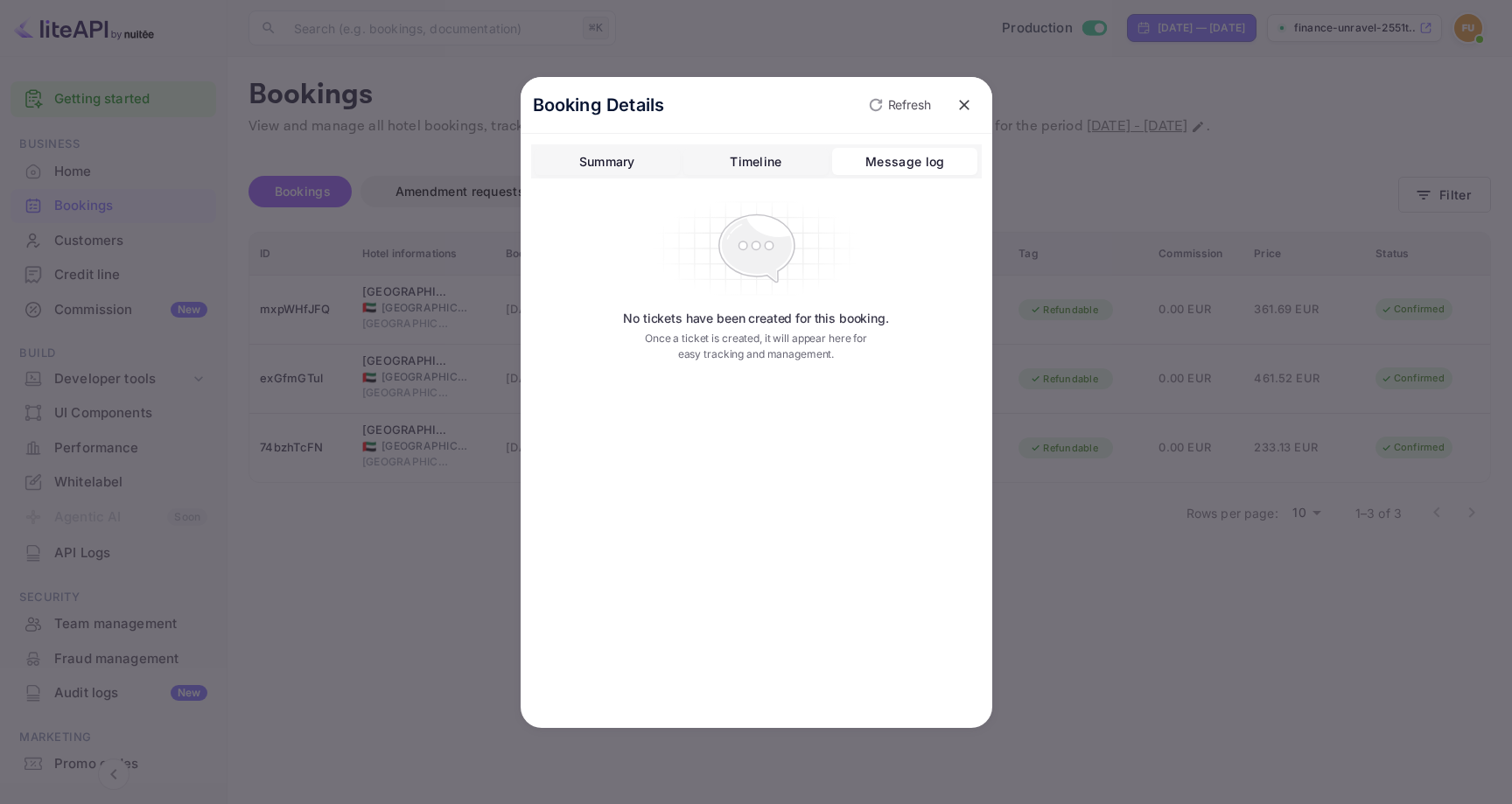
click at [627, 160] on div "Summary" at bounding box center [607, 161] width 56 height 21
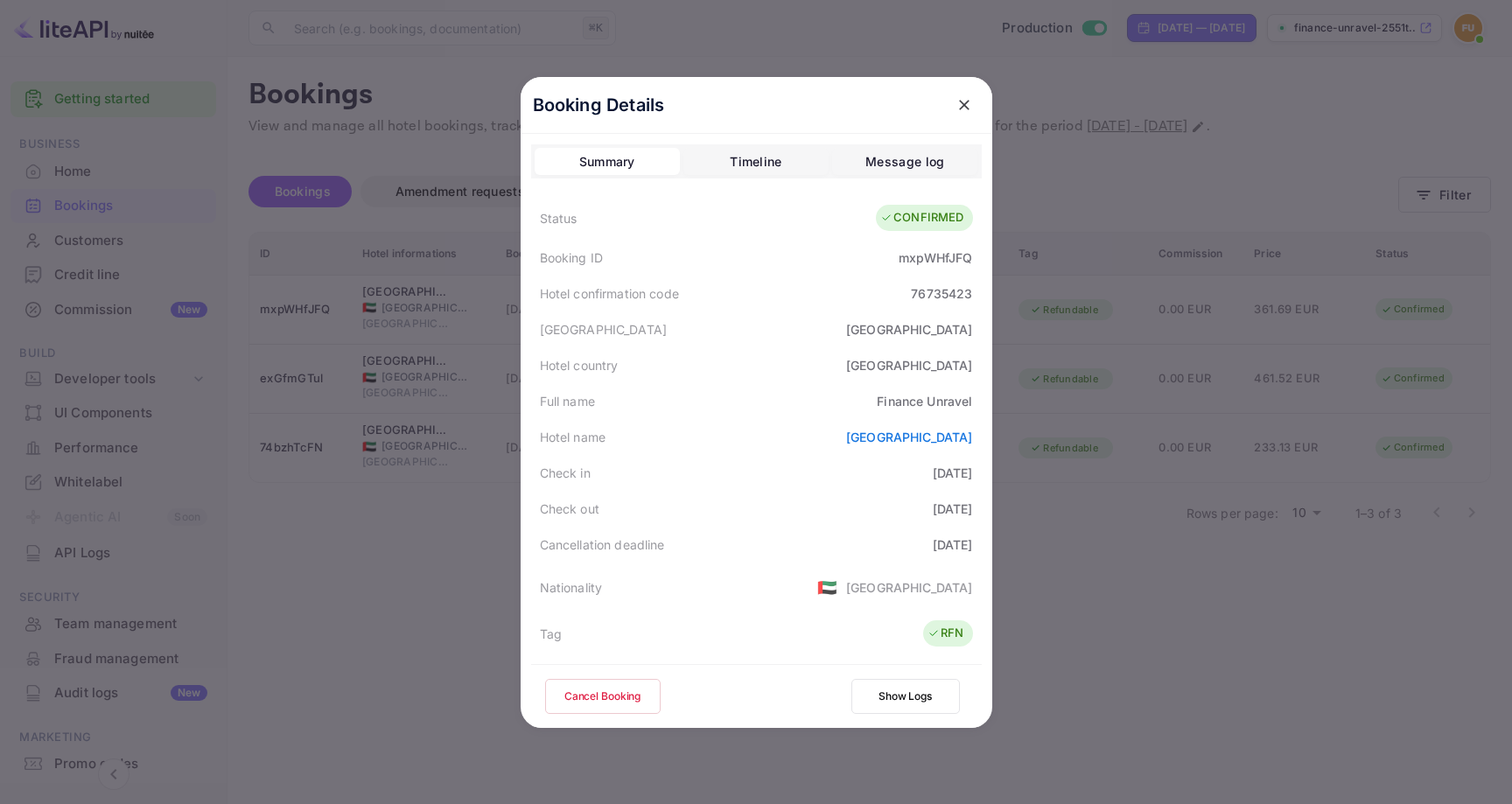
click at [921, 685] on button "Show Logs" at bounding box center [906, 697] width 108 height 35
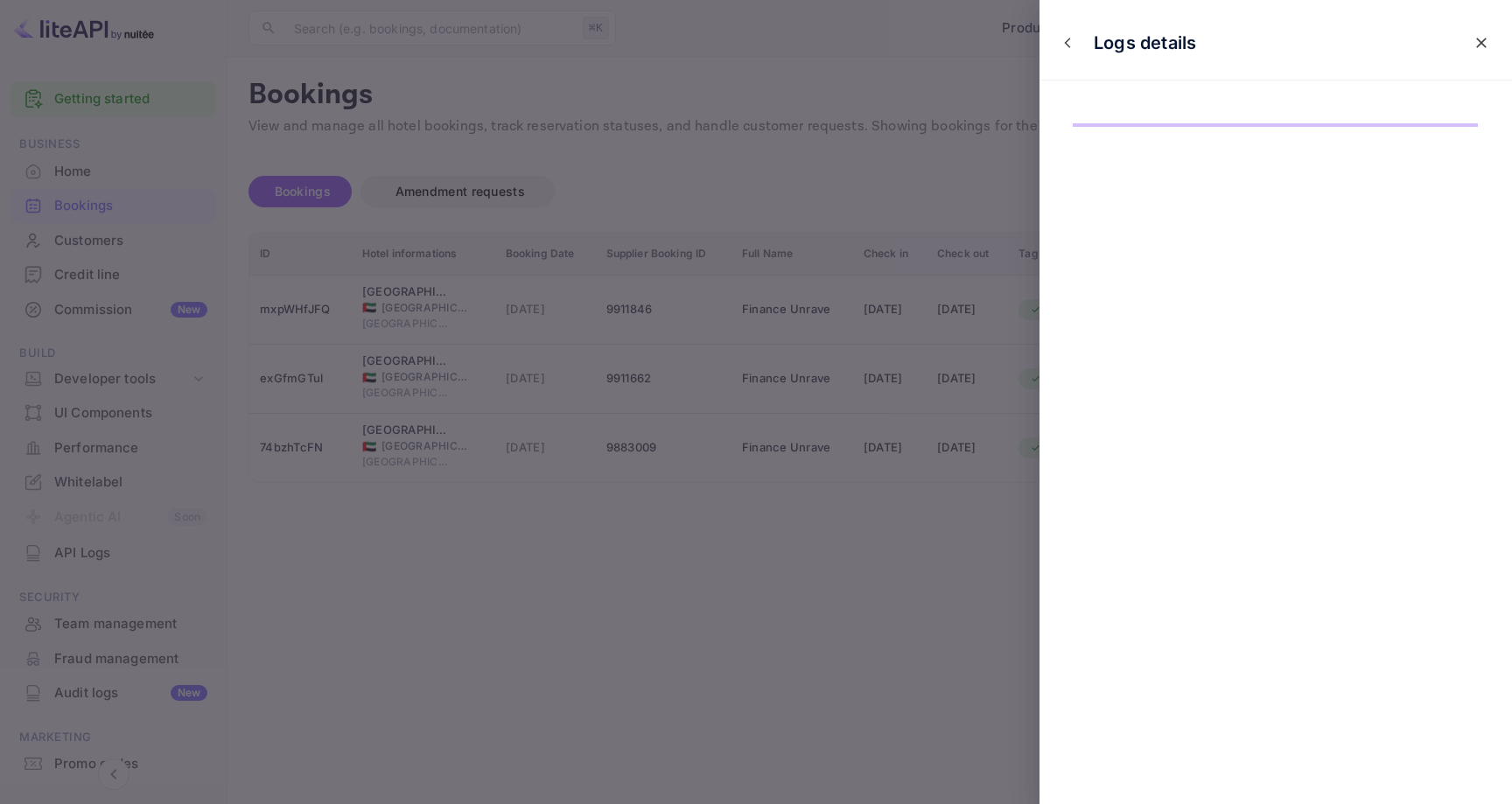
click at [1491, 39] on button "close" at bounding box center [1481, 43] width 31 height 31
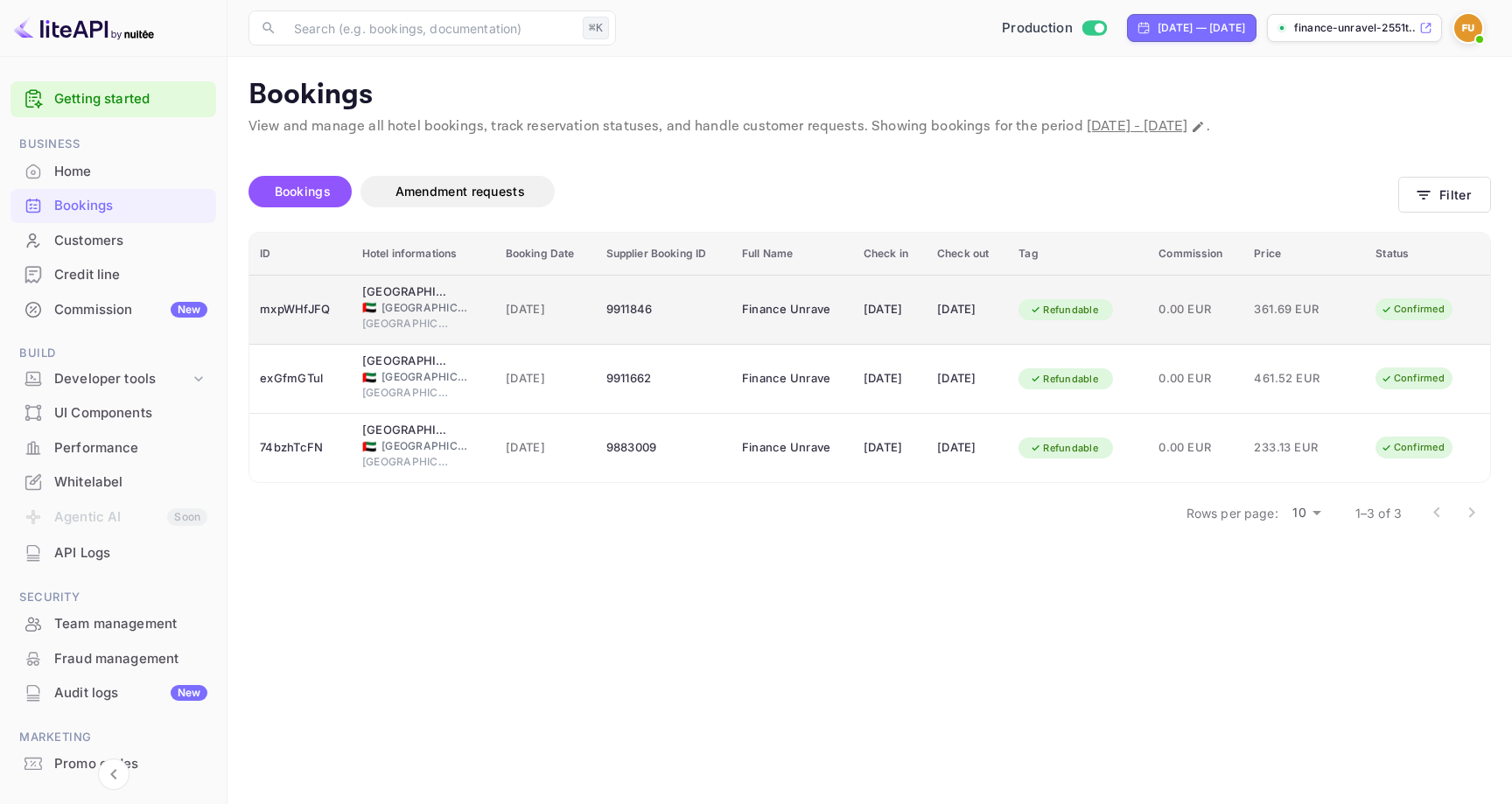
click at [404, 323] on span "[GEOGRAPHIC_DATA]" at bounding box center [405, 324] width 87 height 16
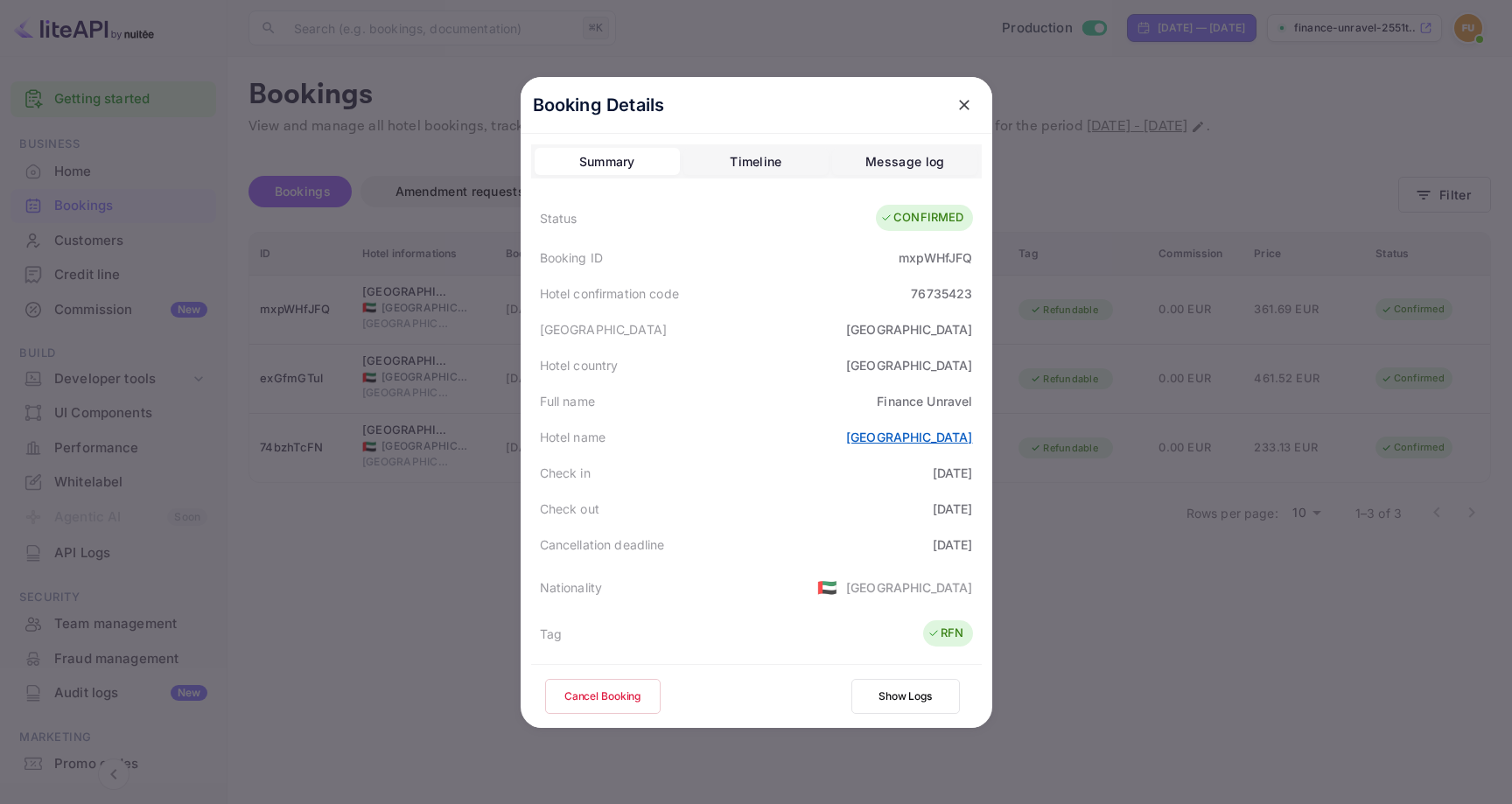
drag, startPoint x: 974, startPoint y: 438, endPoint x: 750, endPoint y: 442, distance: 224.0
click at [750, 442] on div "Hotel name Sheraton Dubai Creek Hotel & Towers" at bounding box center [756, 436] width 450 height 36
copy link "[GEOGRAPHIC_DATA]"
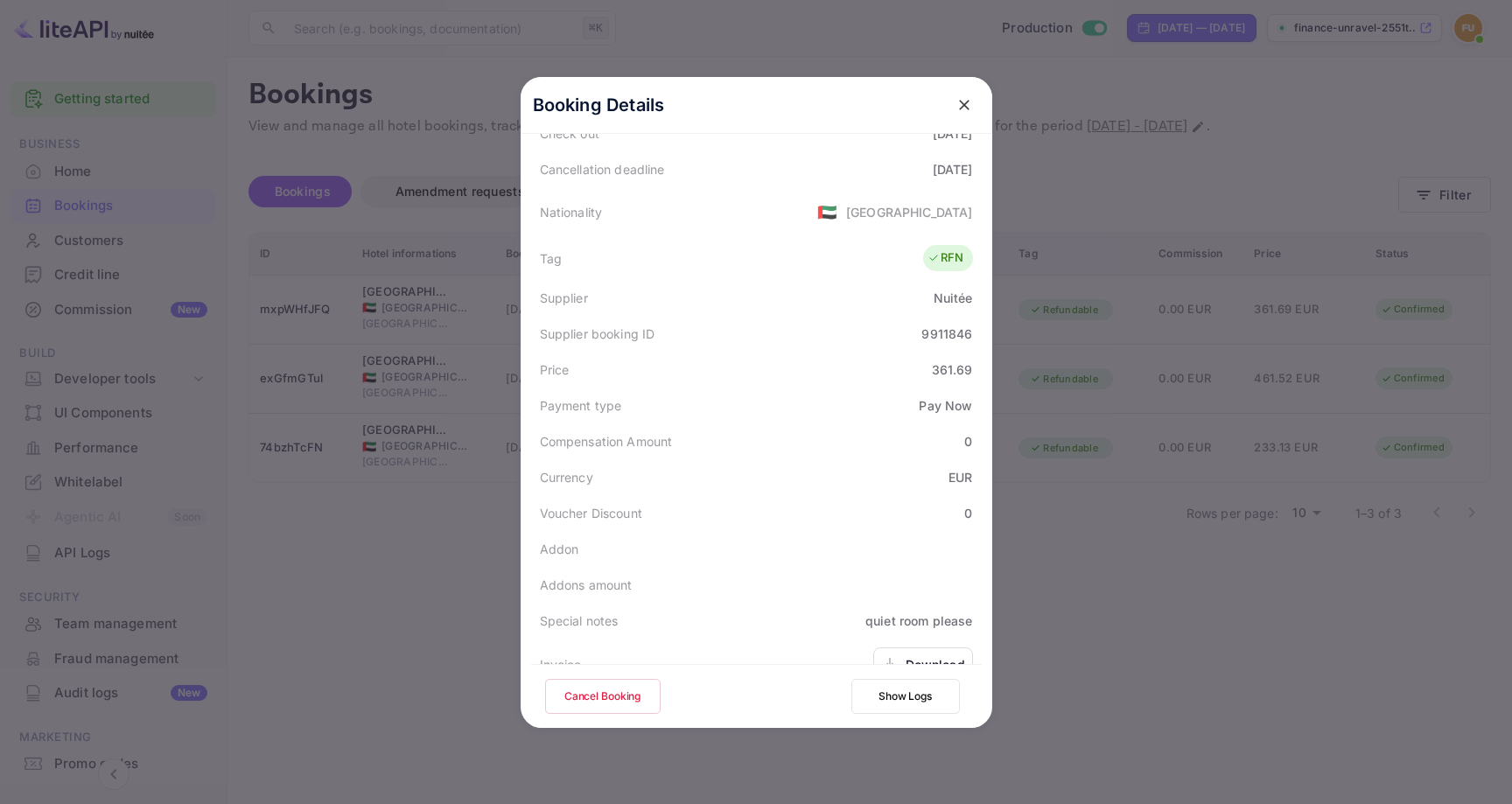
scroll to position [460, 0]
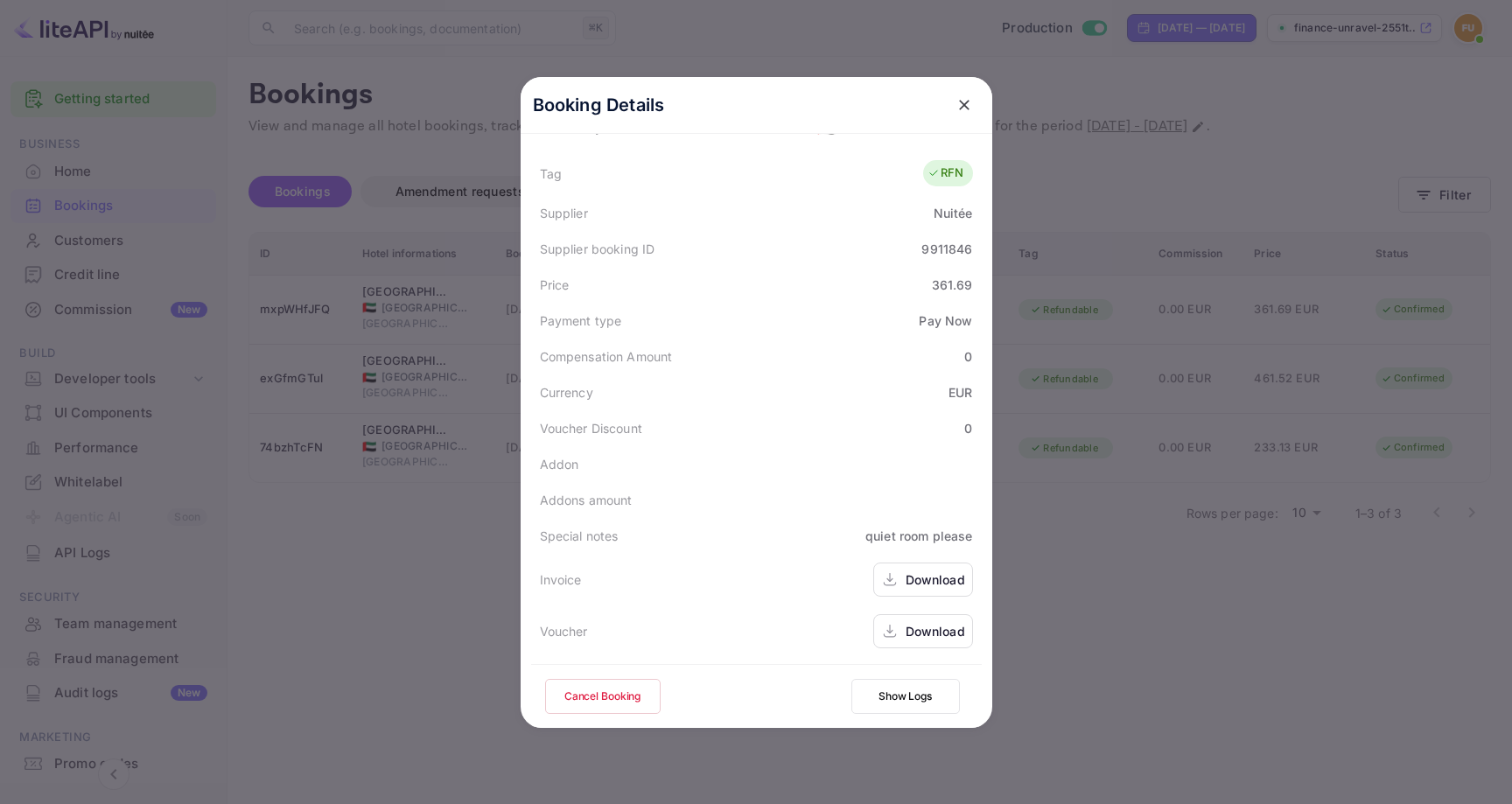
click at [900, 634] on div "Download" at bounding box center [922, 631] width 100 height 34
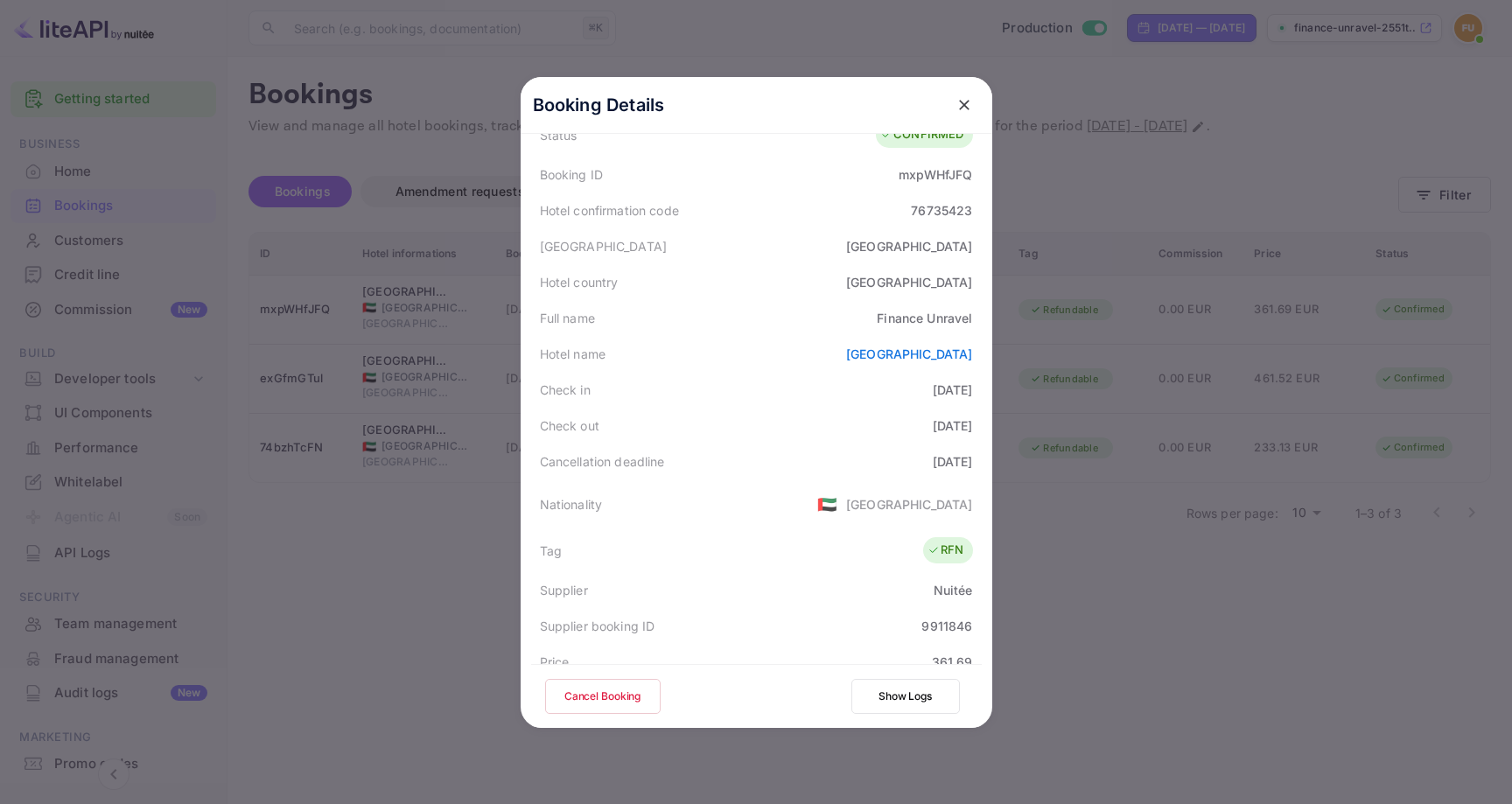
scroll to position [0, 0]
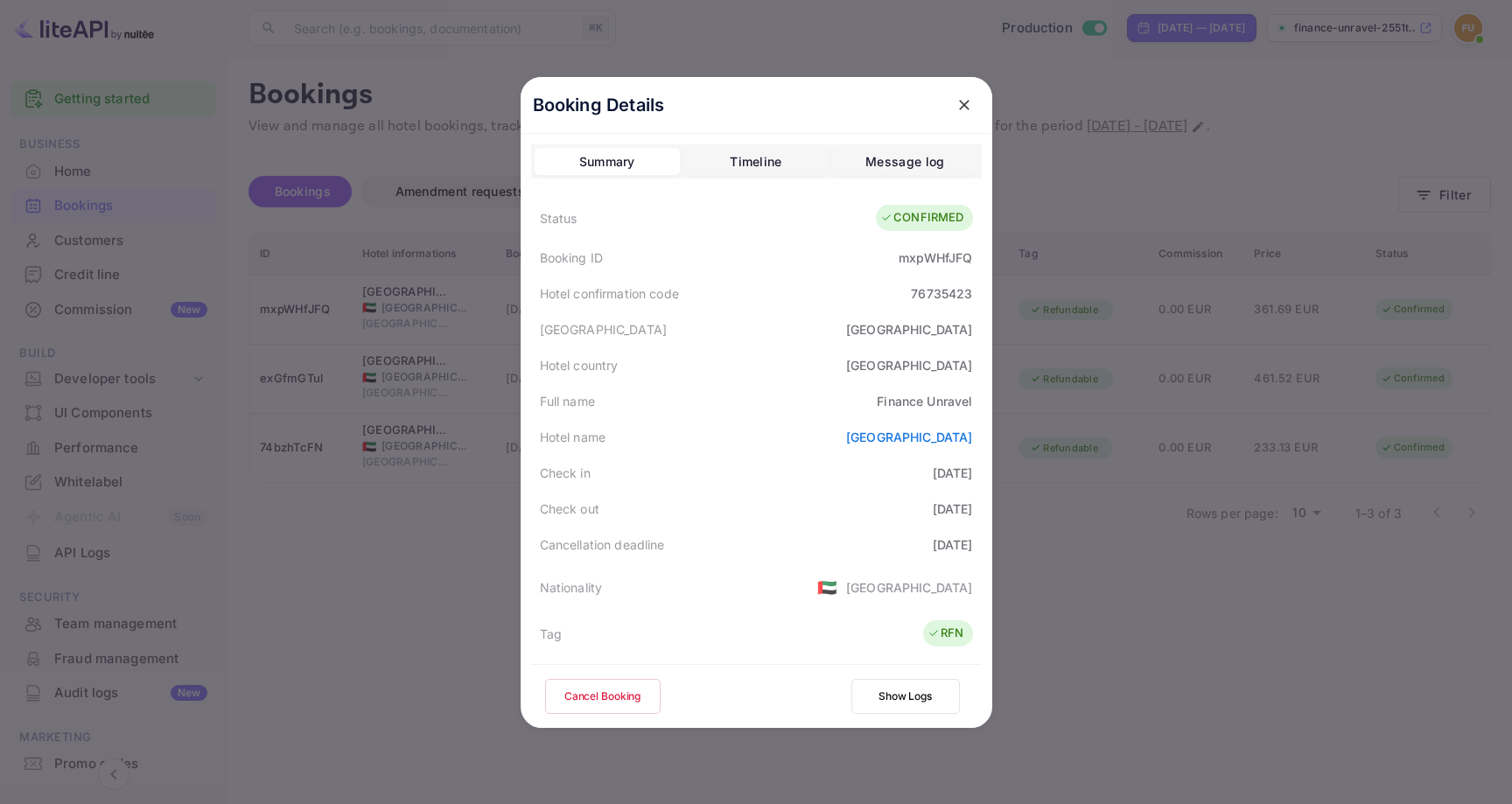
click at [968, 106] on icon "close" at bounding box center [964, 105] width 17 height 17
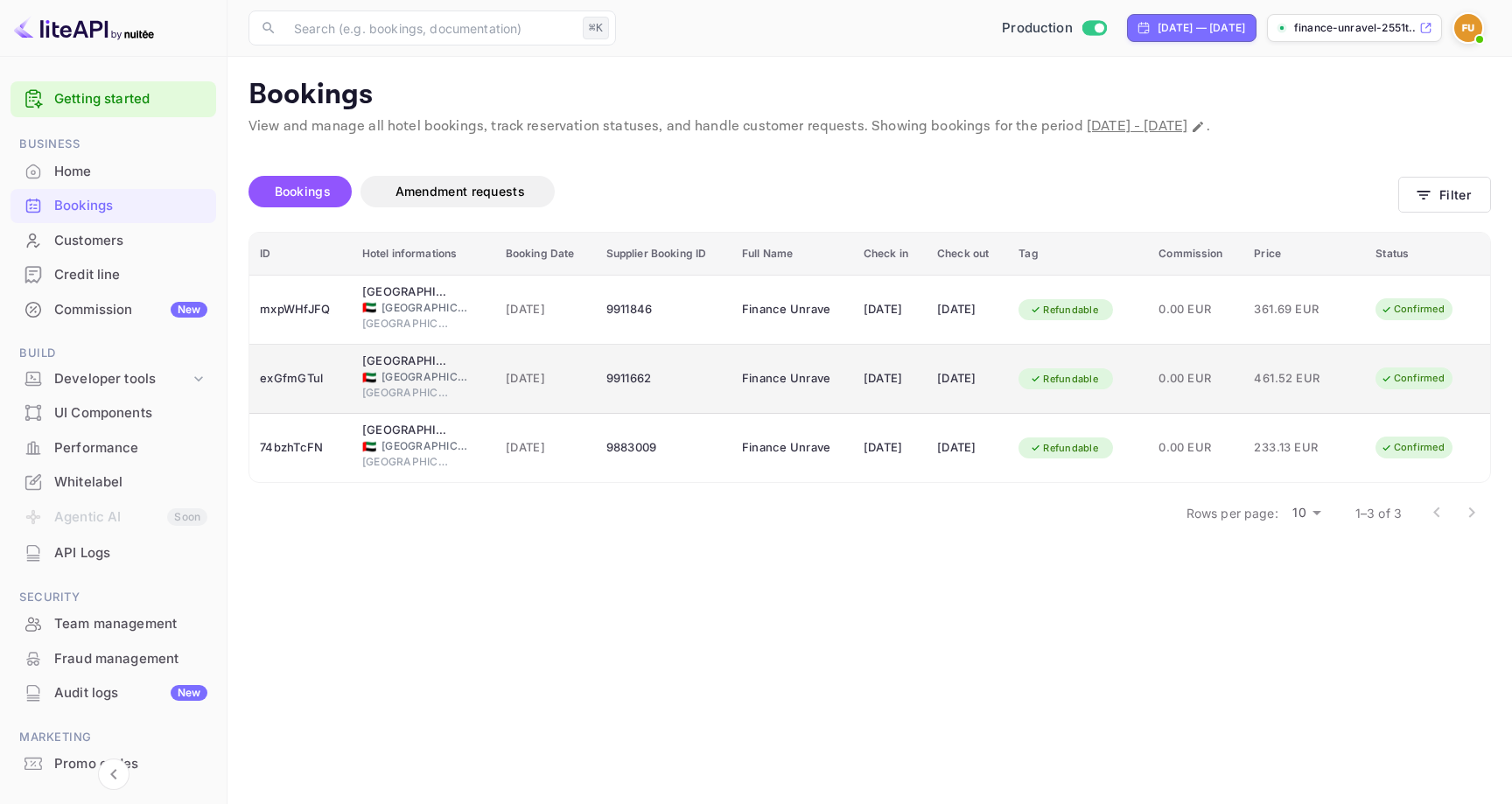
click at [1000, 392] on td "15 Oct 2025" at bounding box center [967, 379] width 82 height 69
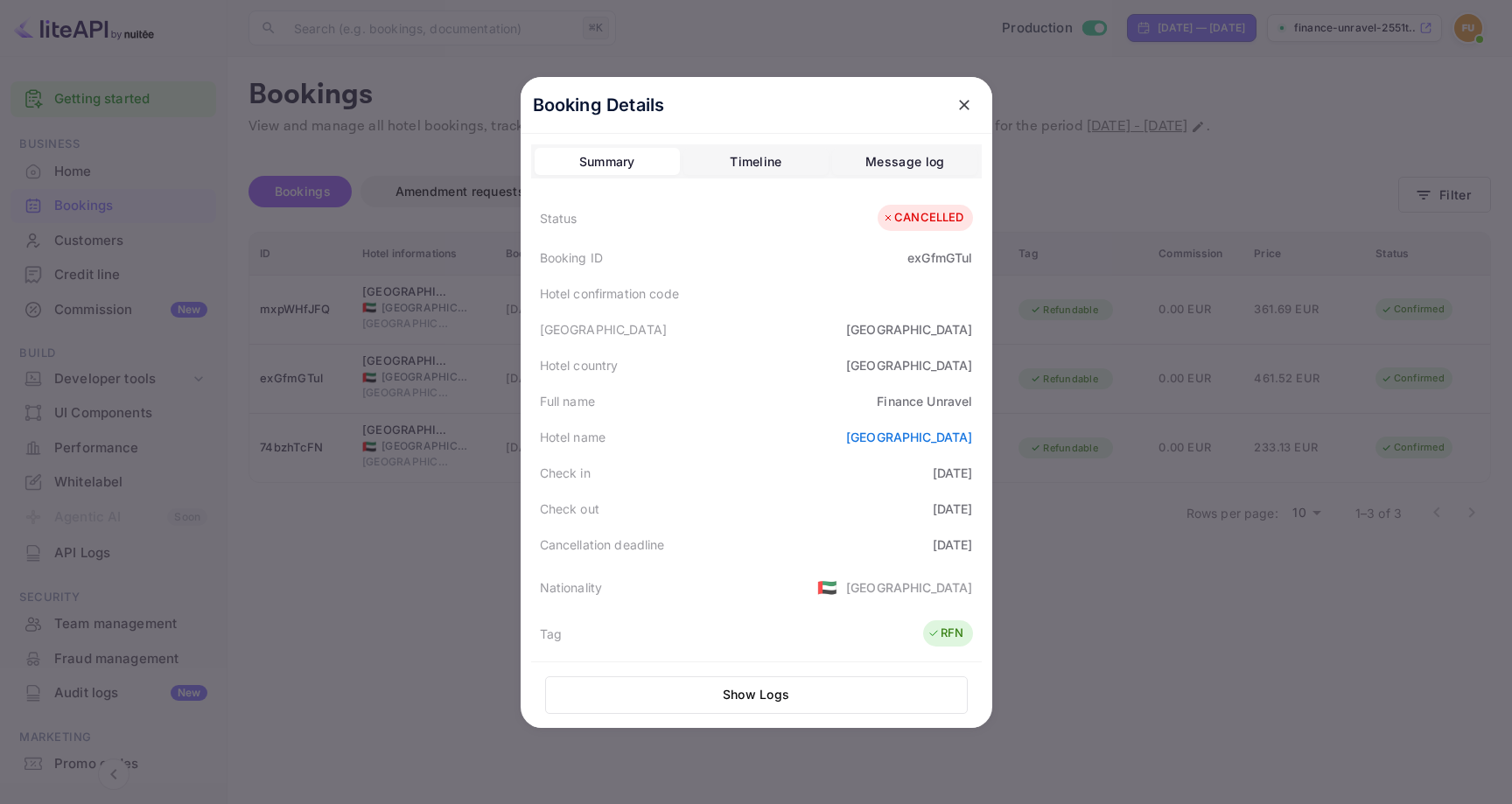
click at [964, 101] on icon "close" at bounding box center [964, 105] width 17 height 17
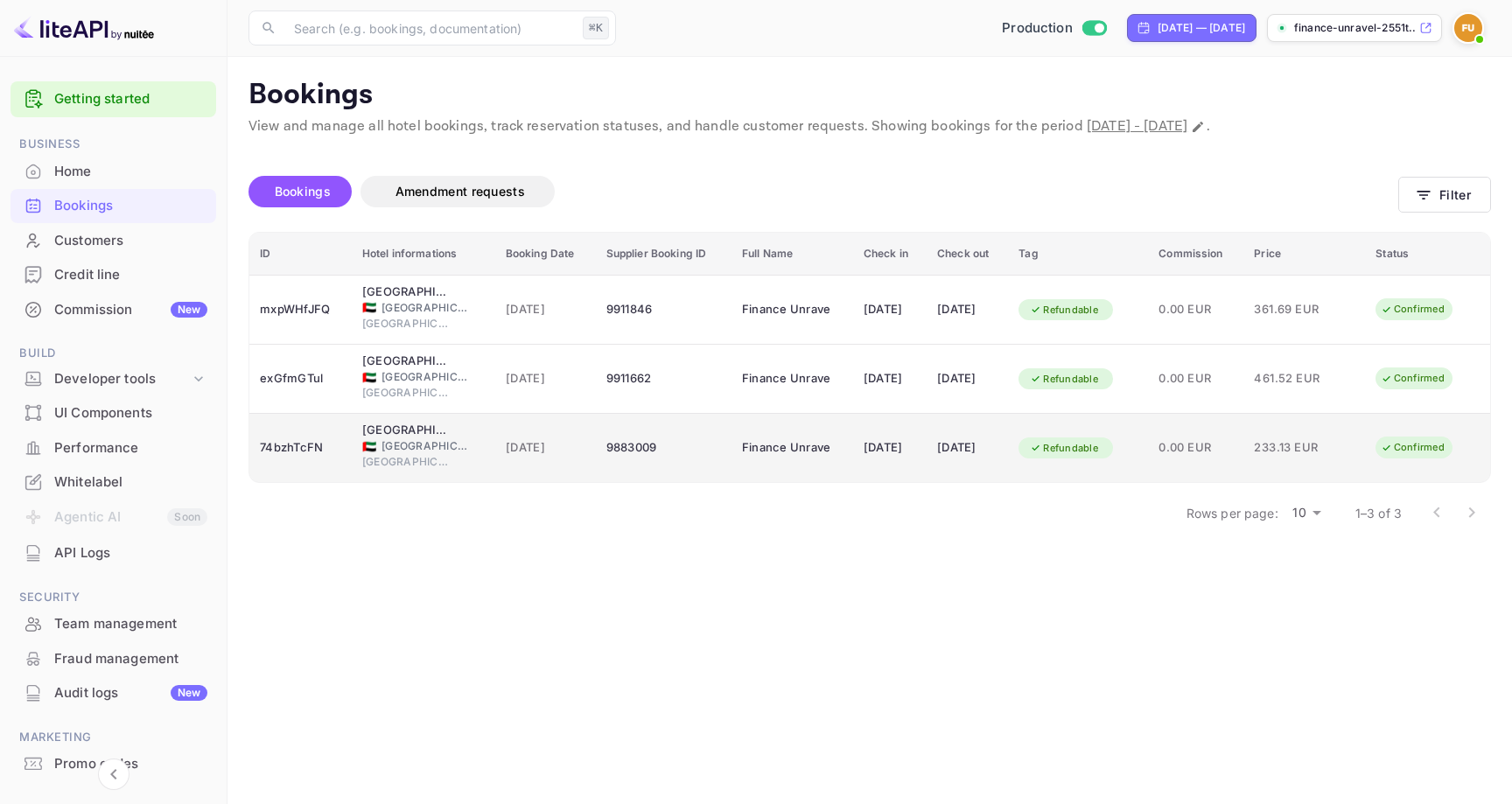
click at [657, 451] on div "9883009" at bounding box center [663, 447] width 115 height 28
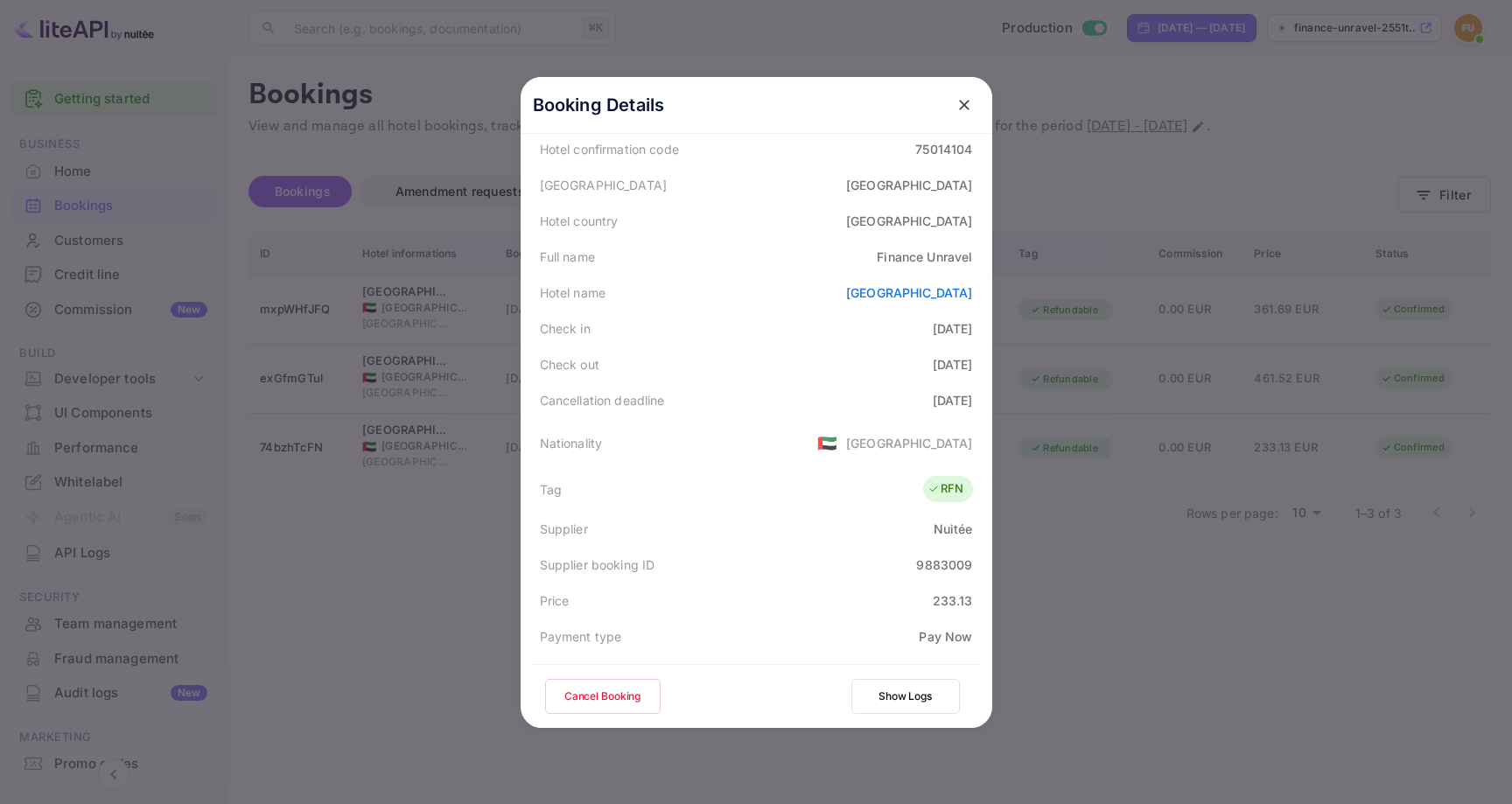
scroll to position [460, 0]
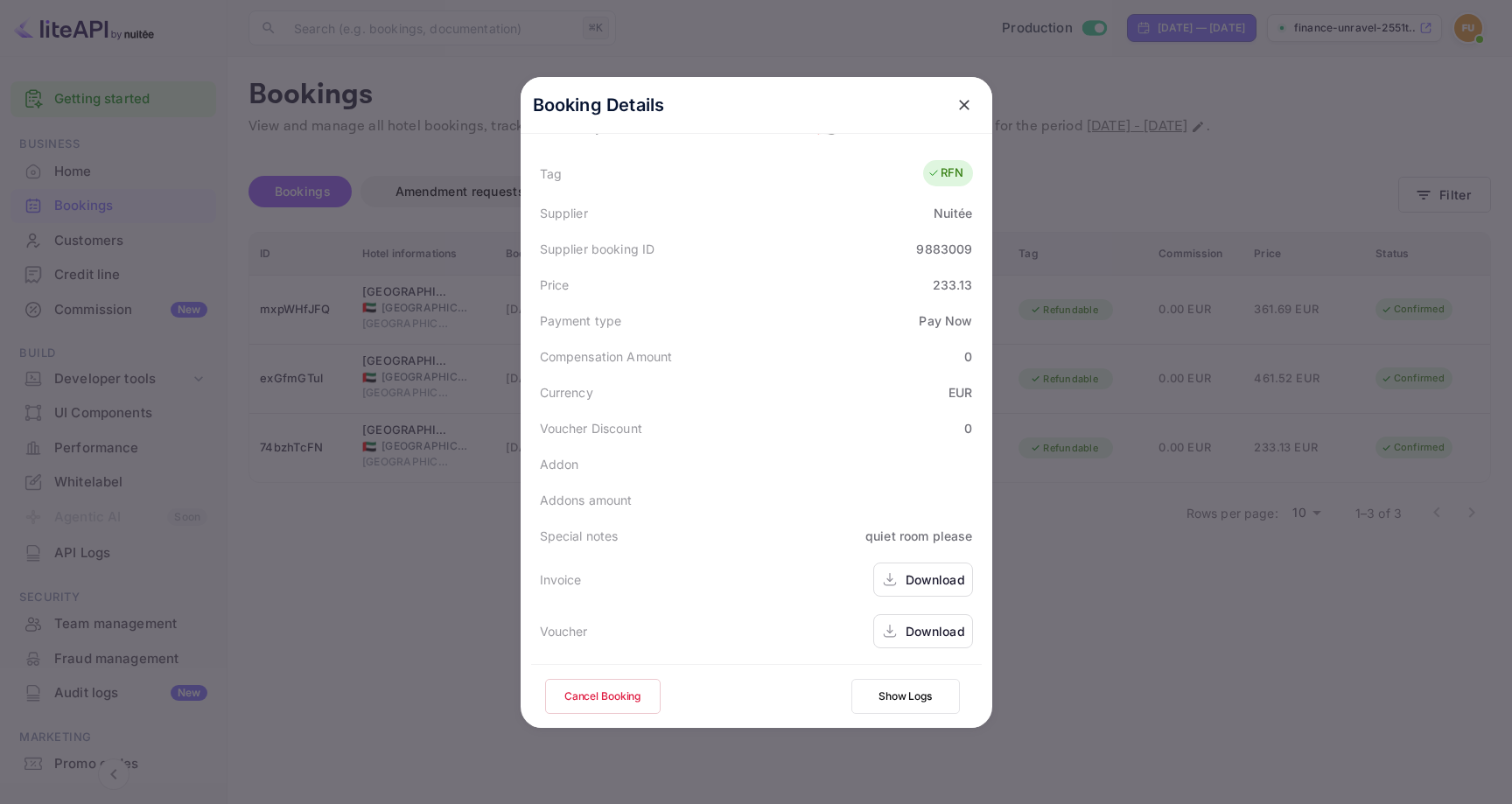
click at [929, 633] on div "Download" at bounding box center [935, 632] width 60 height 18
click at [935, 570] on div "Download" at bounding box center [935, 579] width 60 height 18
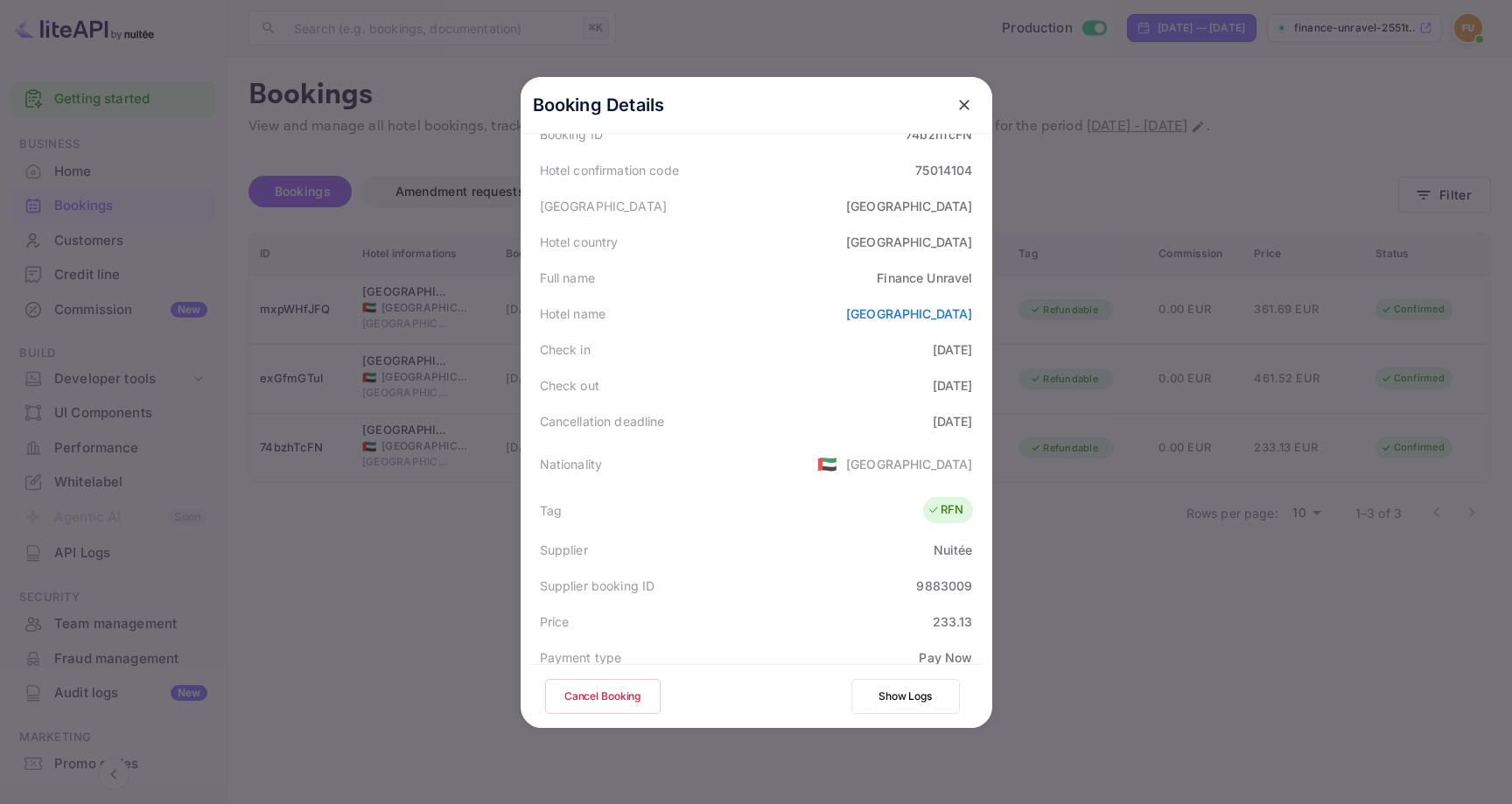
scroll to position [130, 0]
click at [968, 111] on icon "close" at bounding box center [964, 105] width 17 height 17
